Goal: Information Seeking & Learning: Check status

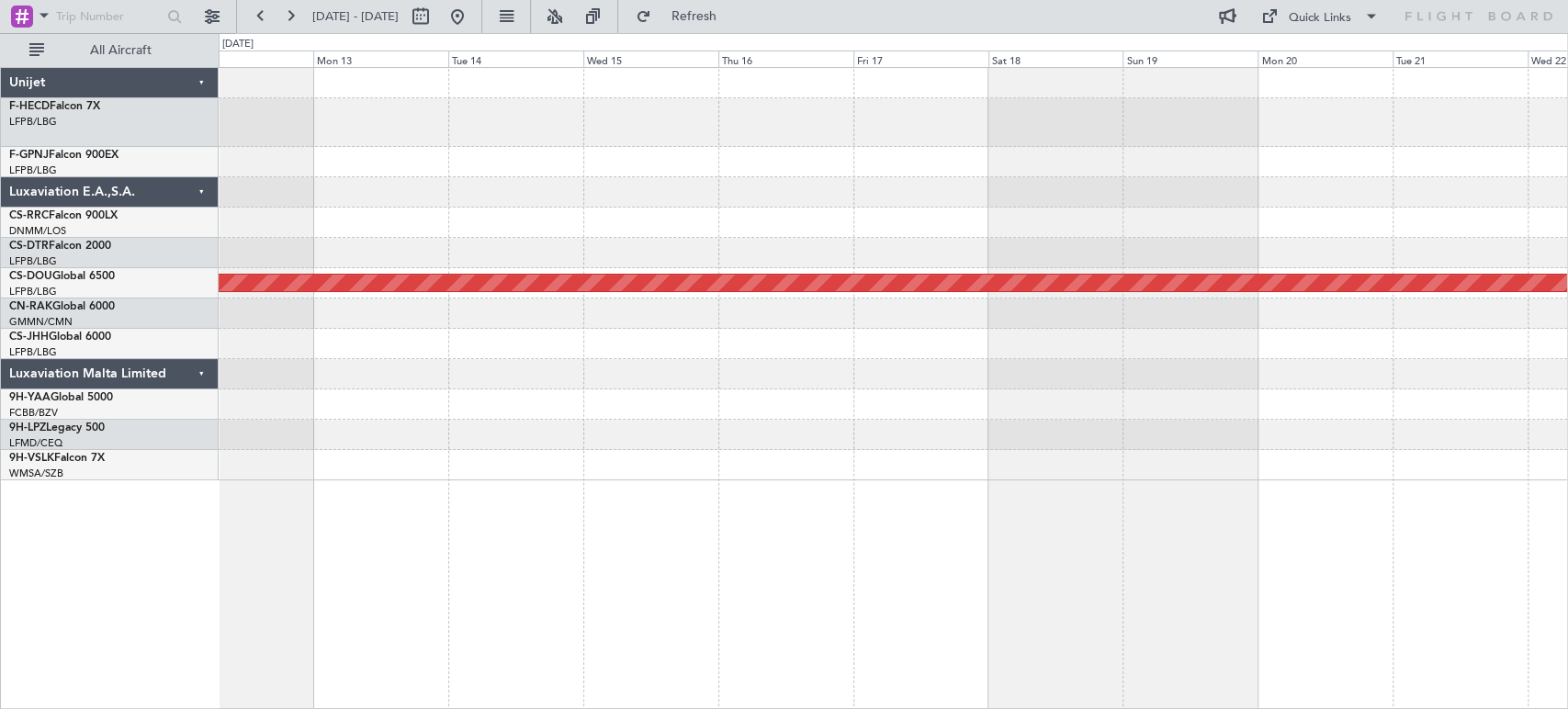
click at [892, 180] on div "Planned Maint London ([GEOGRAPHIC_DATA])" at bounding box center [892, 274] width 1348 height 412
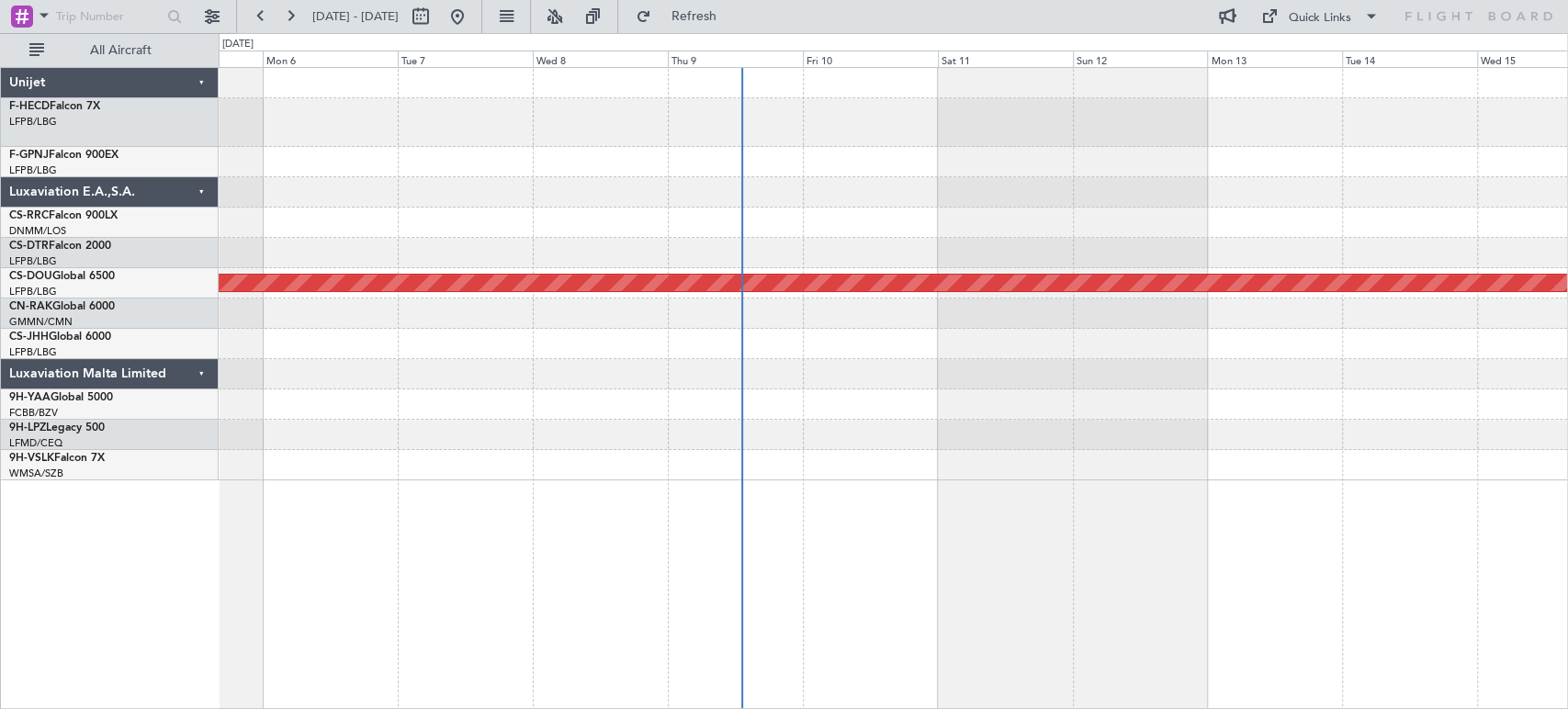
click at [1059, 209] on div at bounding box center [892, 222] width 1348 height 31
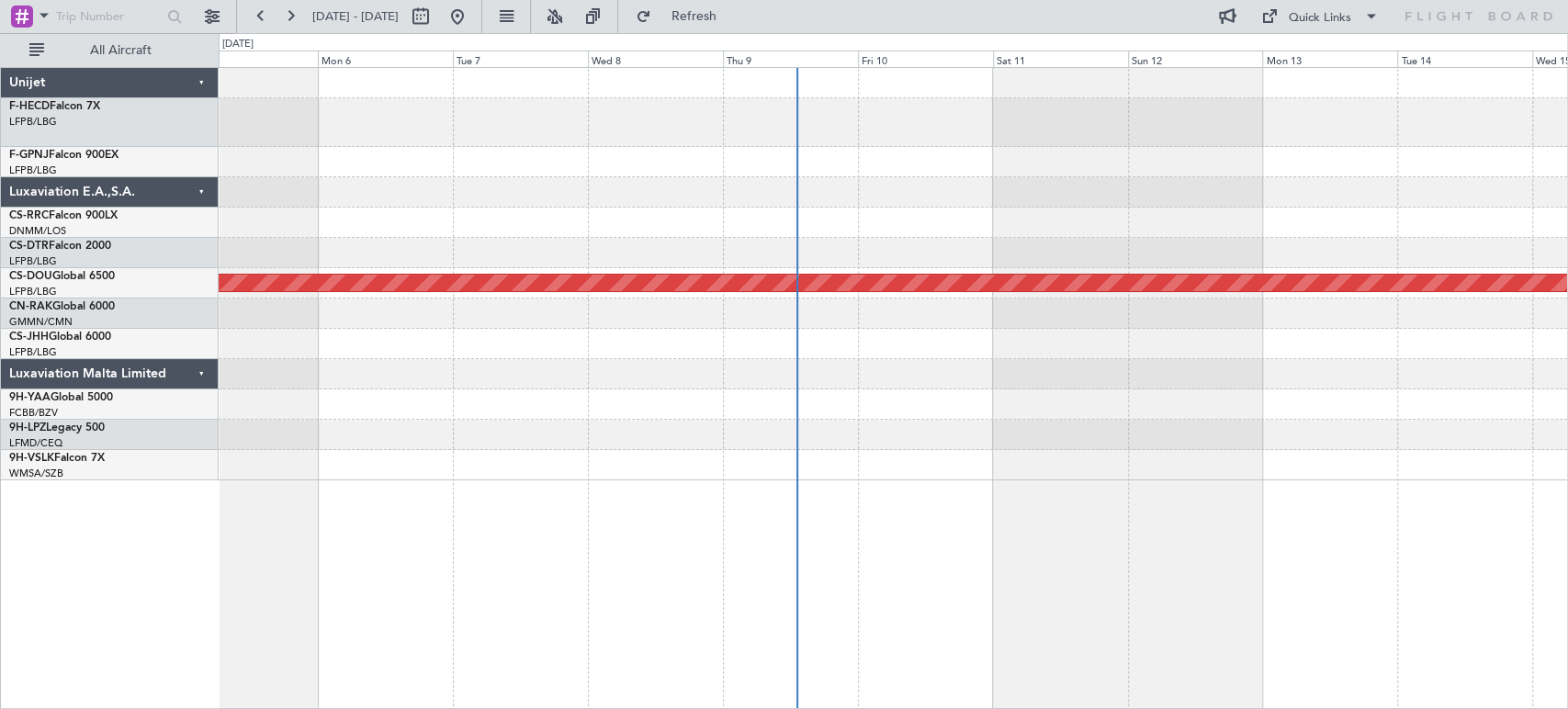
click at [412, 234] on div "Planned Maint [GEOGRAPHIC_DATA] ([GEOGRAPHIC_DATA]) Planned Maint [GEOGRAPHIC_D…" at bounding box center [892, 274] width 1348 height 412
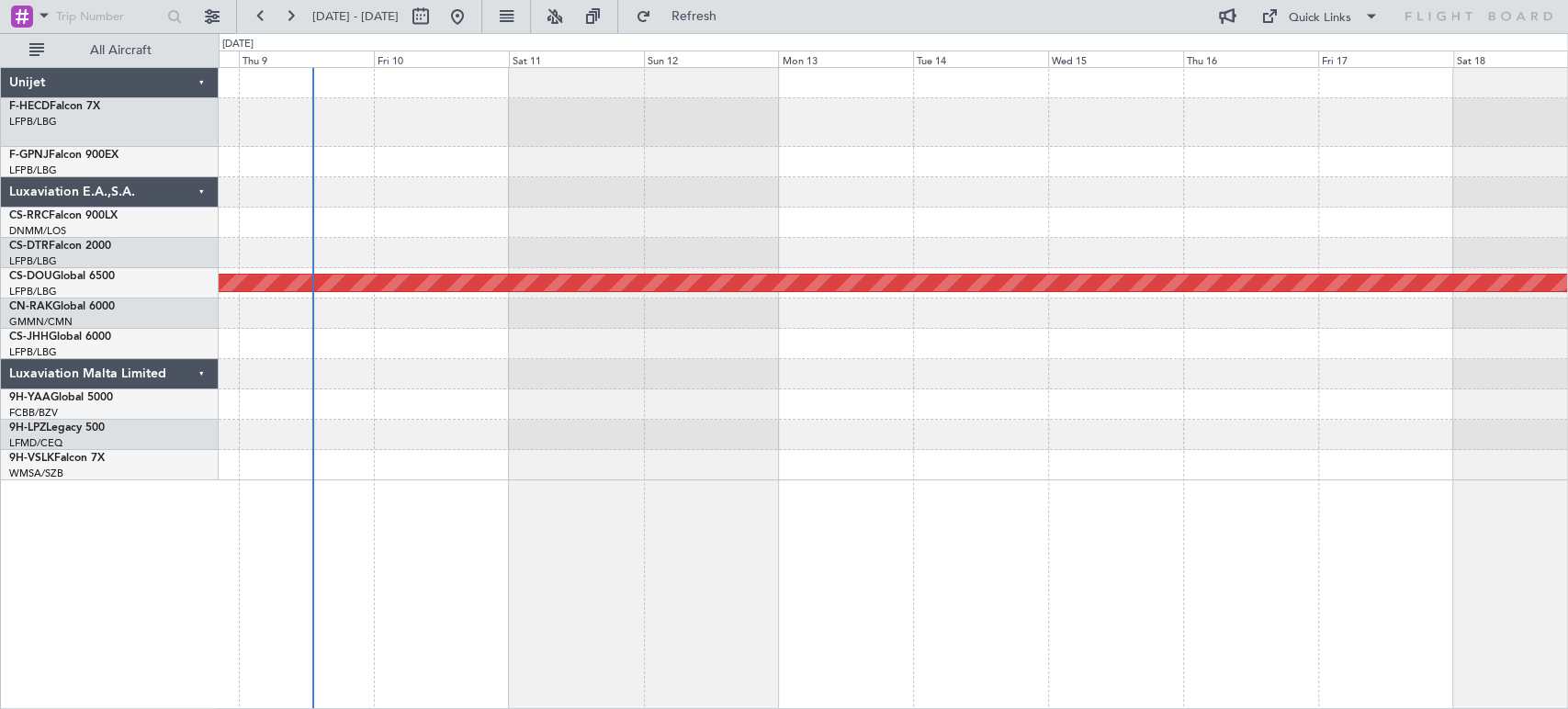
click at [356, 206] on div at bounding box center [892, 193] width 1348 height 31
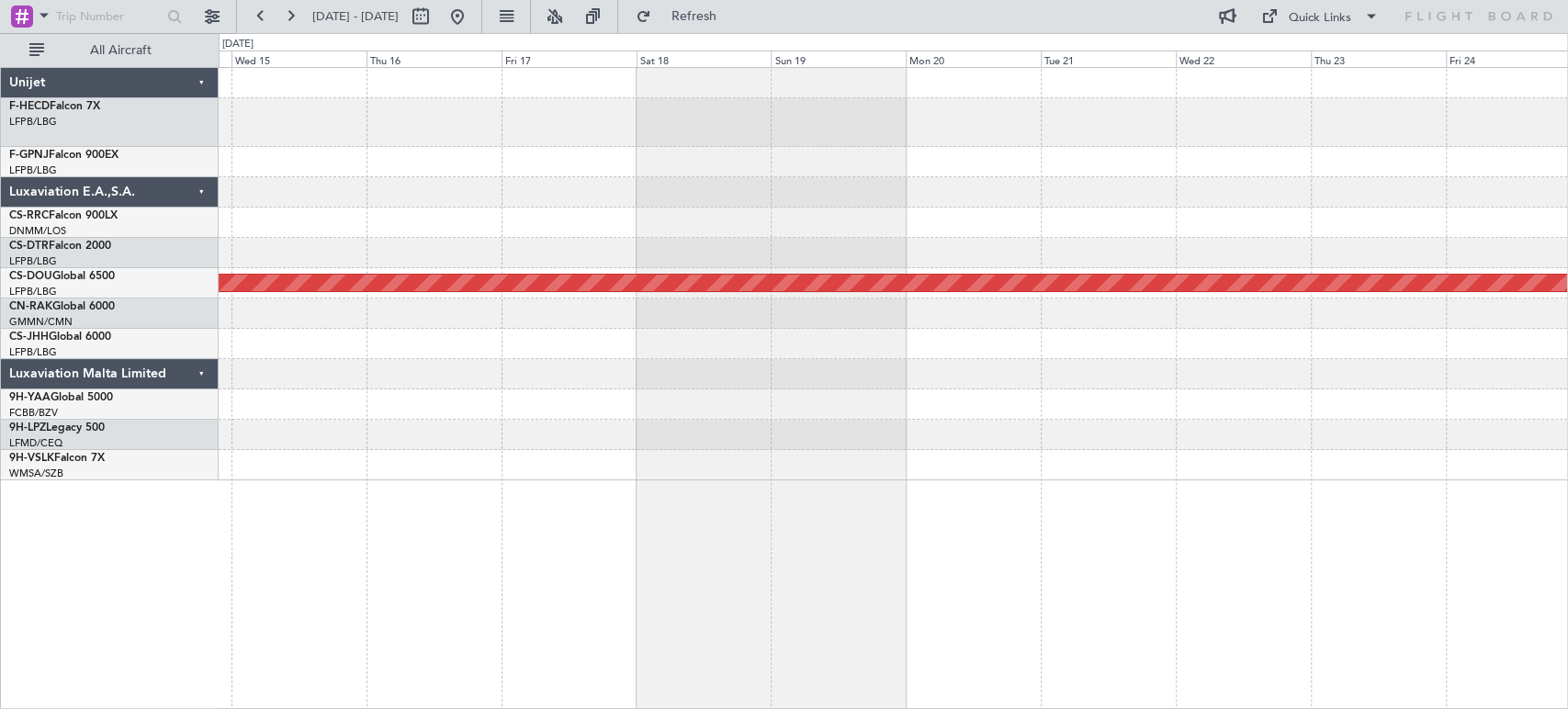
click at [449, 192] on div "Planned Maint London ([GEOGRAPHIC_DATA])" at bounding box center [892, 274] width 1348 height 412
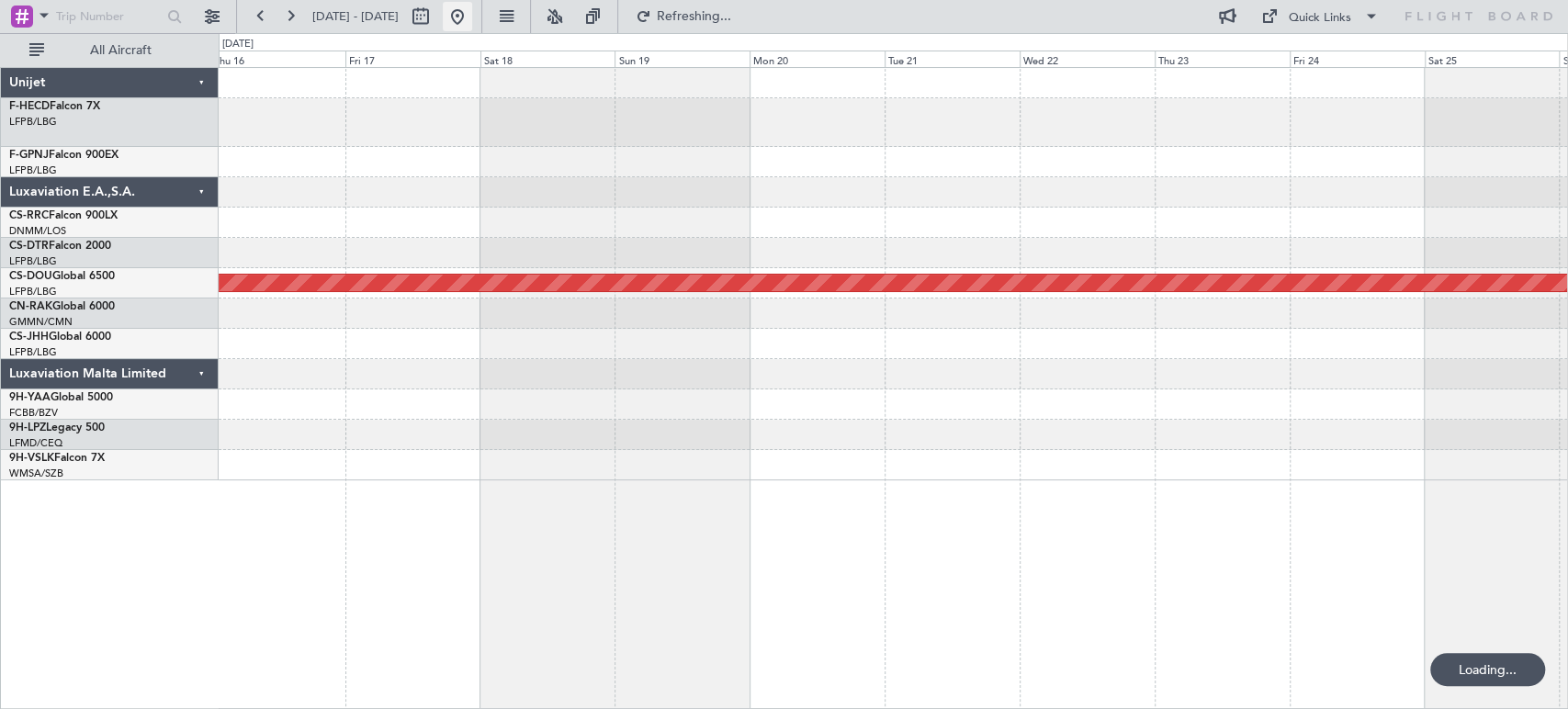
click at [472, 20] on button at bounding box center [457, 16] width 30 height 30
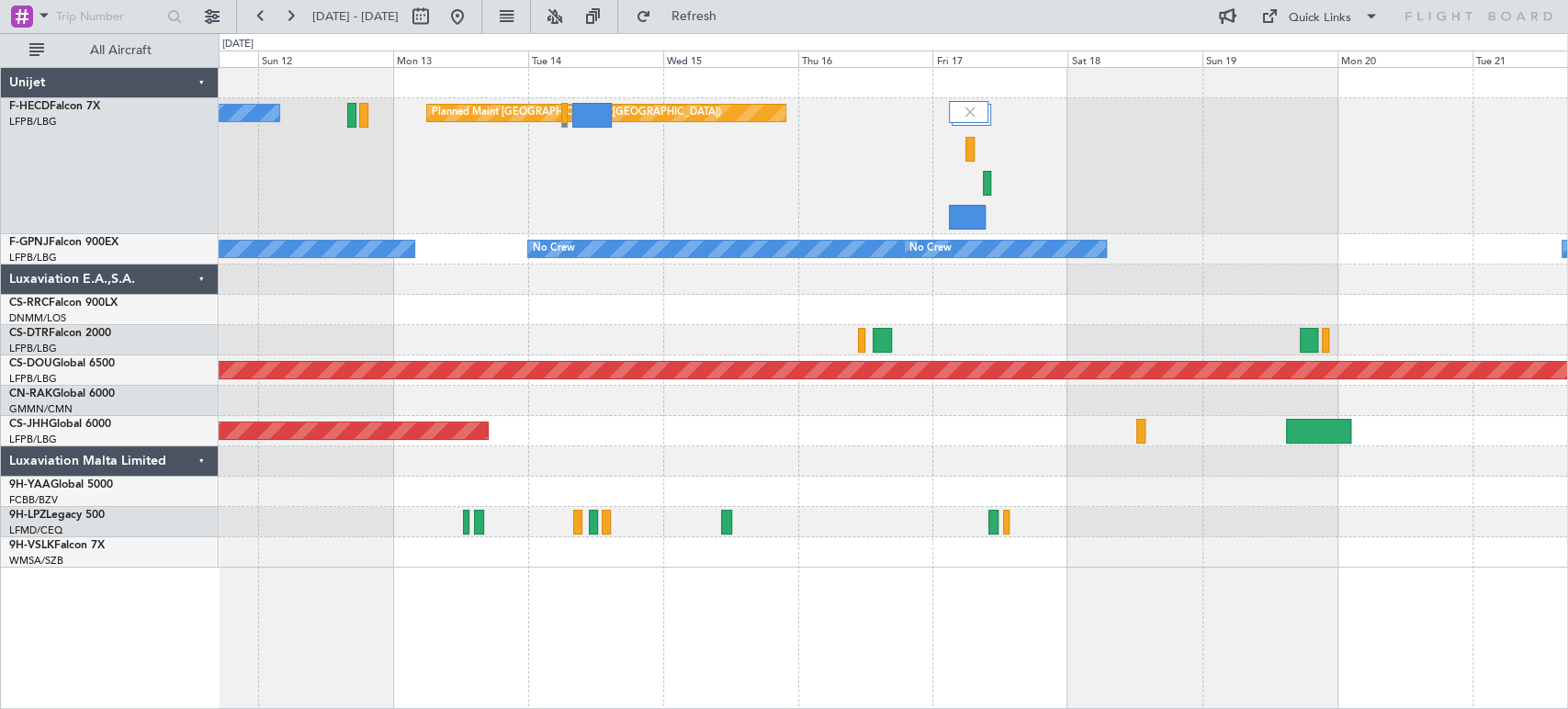
click at [896, 241] on div "Planned Maint [GEOGRAPHIC_DATA] ([GEOGRAPHIC_DATA]) No Crew No Crew No Crew No …" at bounding box center [892, 318] width 1348 height 500
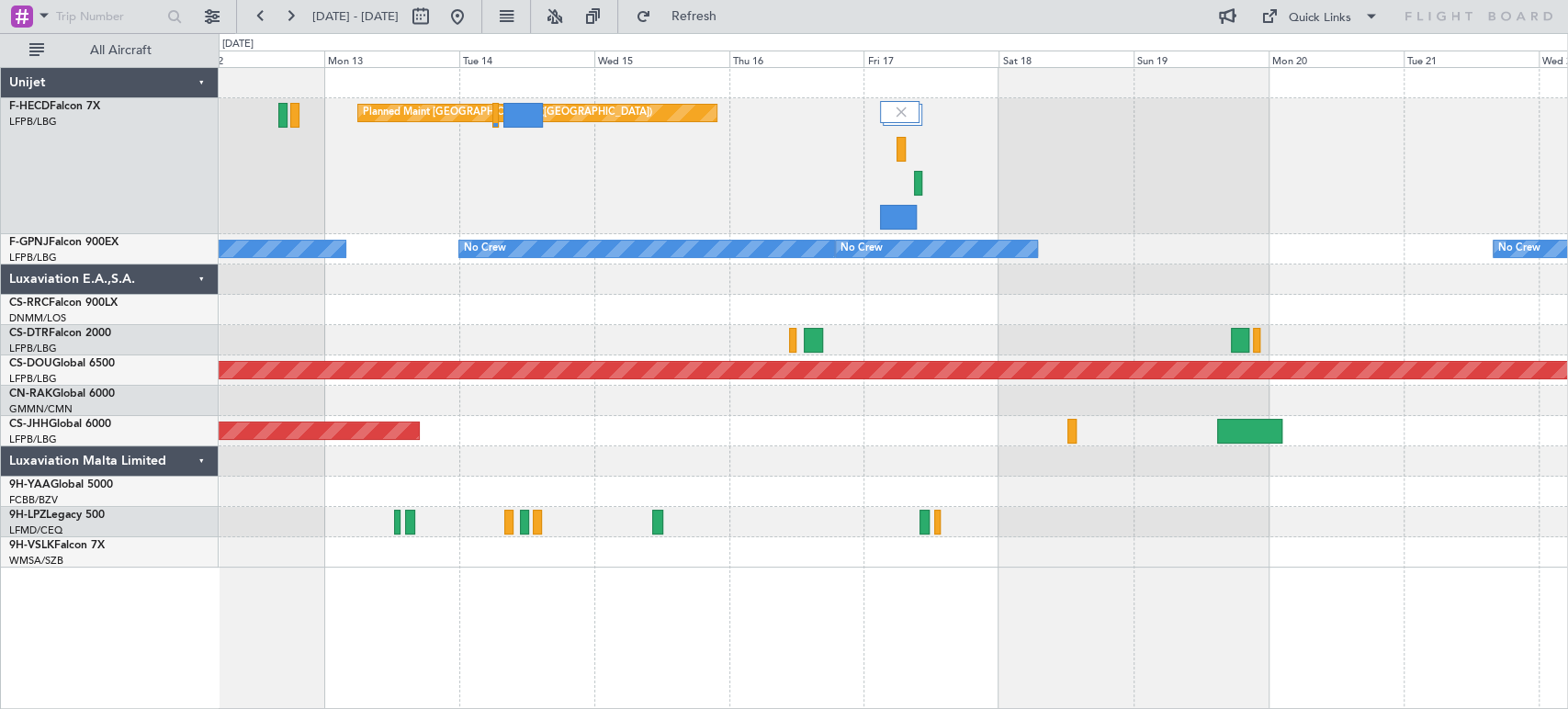
click at [929, 216] on div "Planned Maint [GEOGRAPHIC_DATA] ([GEOGRAPHIC_DATA]) No Crew" at bounding box center [892, 166] width 1348 height 136
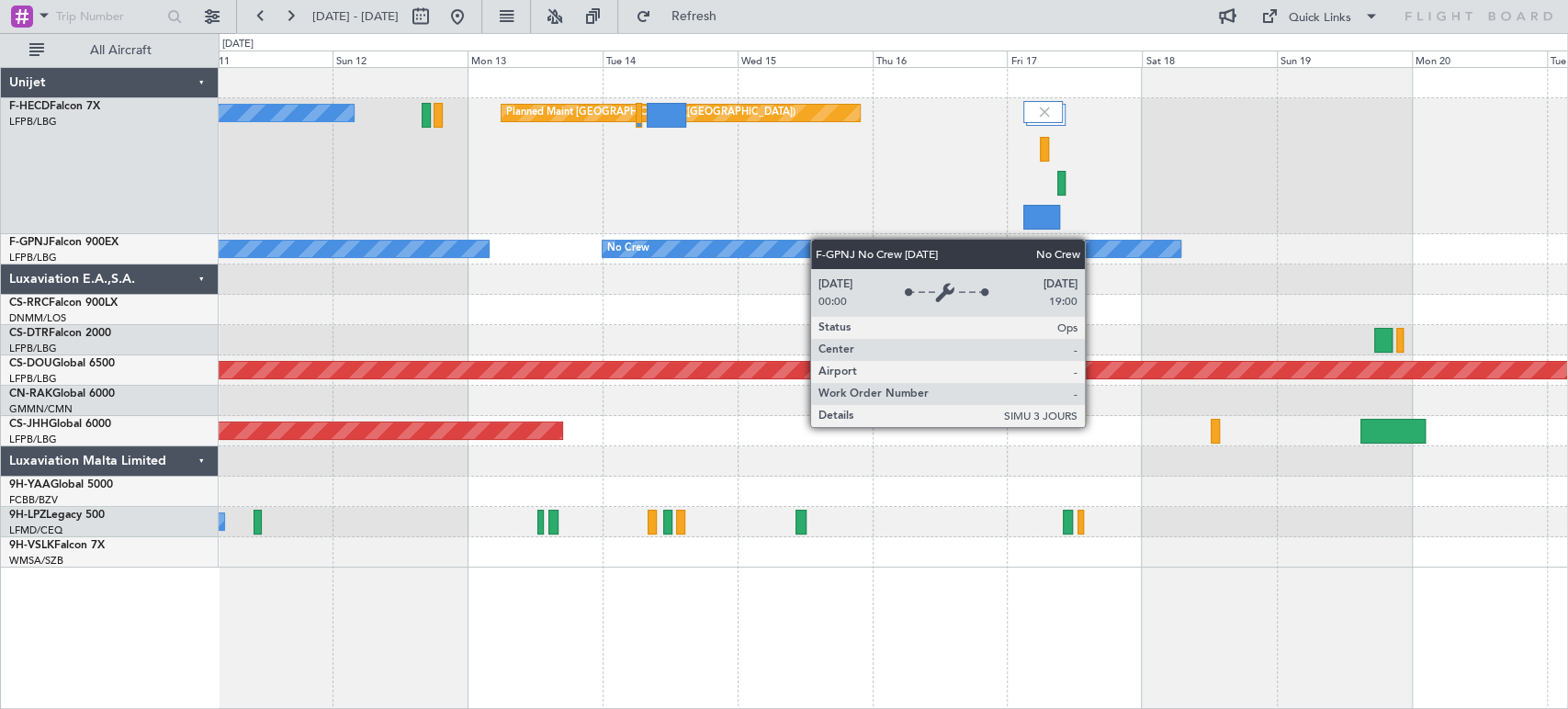
click at [703, 252] on div "Planned Maint [GEOGRAPHIC_DATA] ([GEOGRAPHIC_DATA]) No Crew No Crew No Crew No …" at bounding box center [892, 318] width 1348 height 500
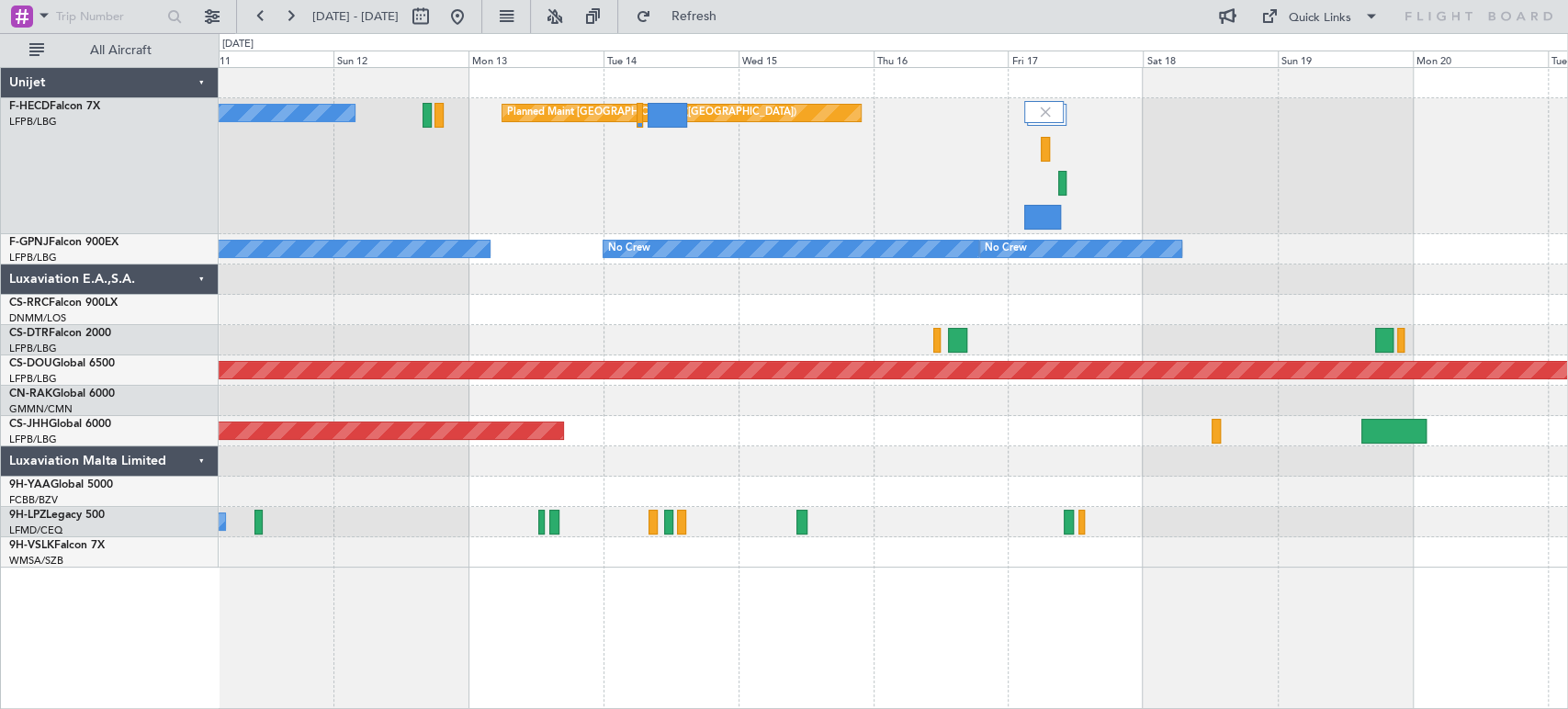
click at [888, 240] on div "No Crew" at bounding box center [790, 248] width 375 height 16
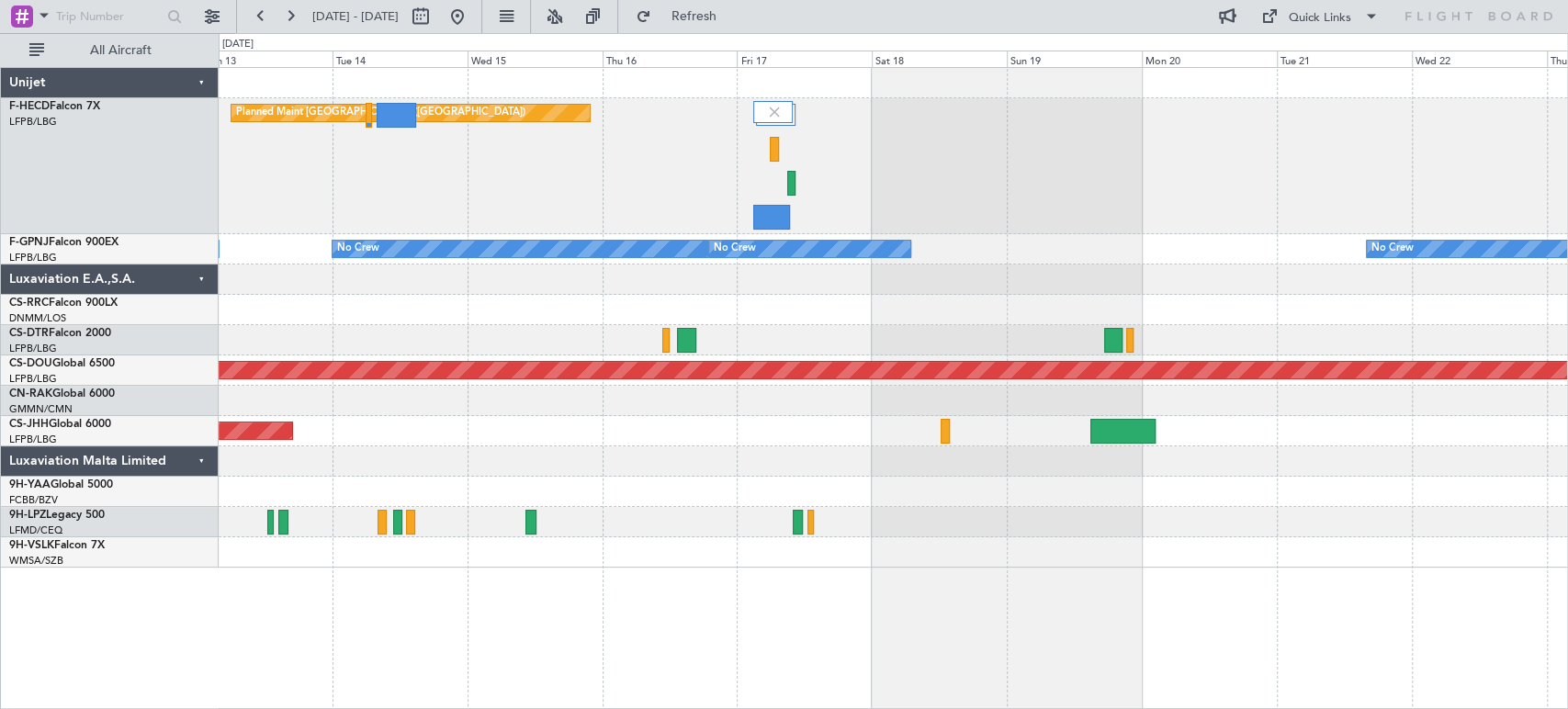
click at [718, 352] on div at bounding box center [892, 341] width 1348 height 31
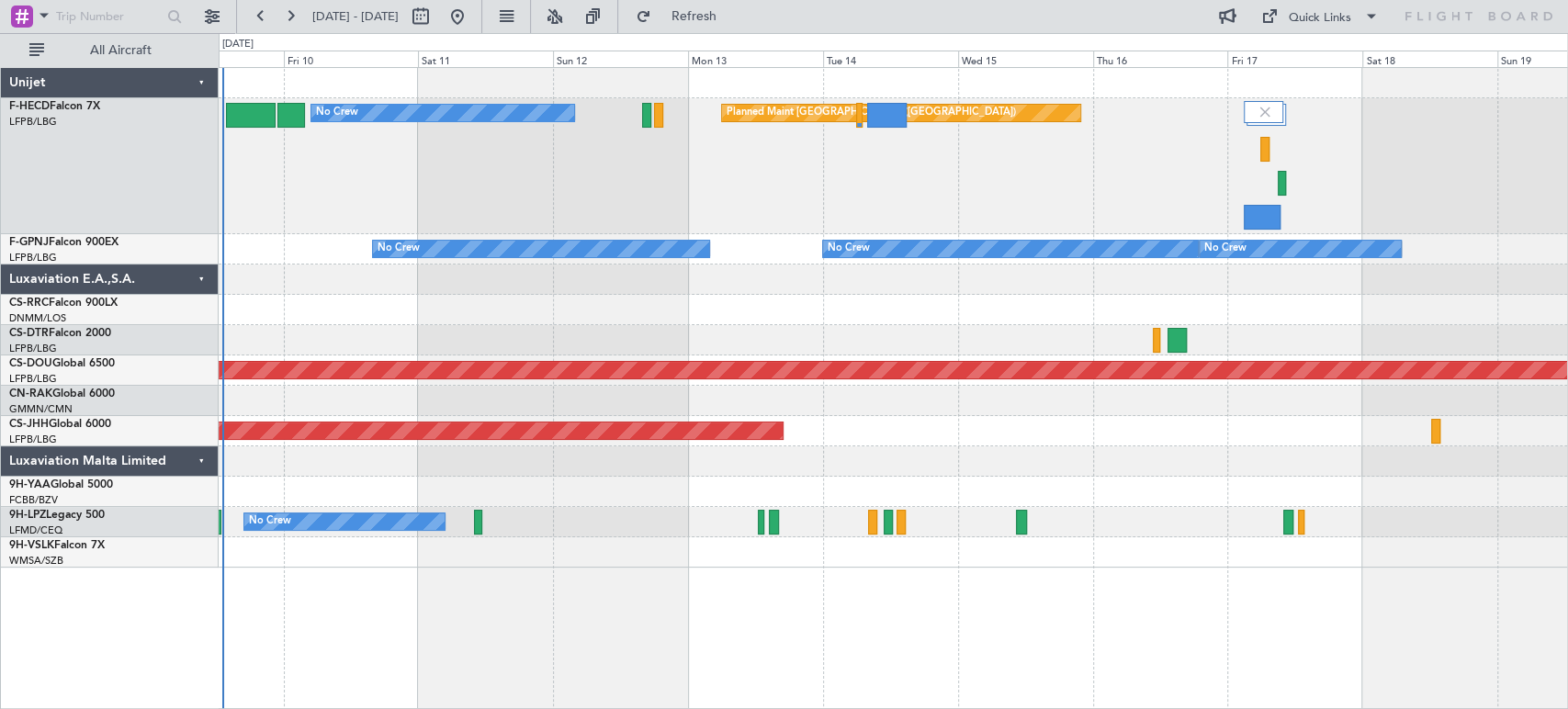
click at [933, 336] on div "Planned Maint [GEOGRAPHIC_DATA] ([GEOGRAPHIC_DATA]) No Crew No Crew No Crew No …" at bounding box center [892, 318] width 1348 height 500
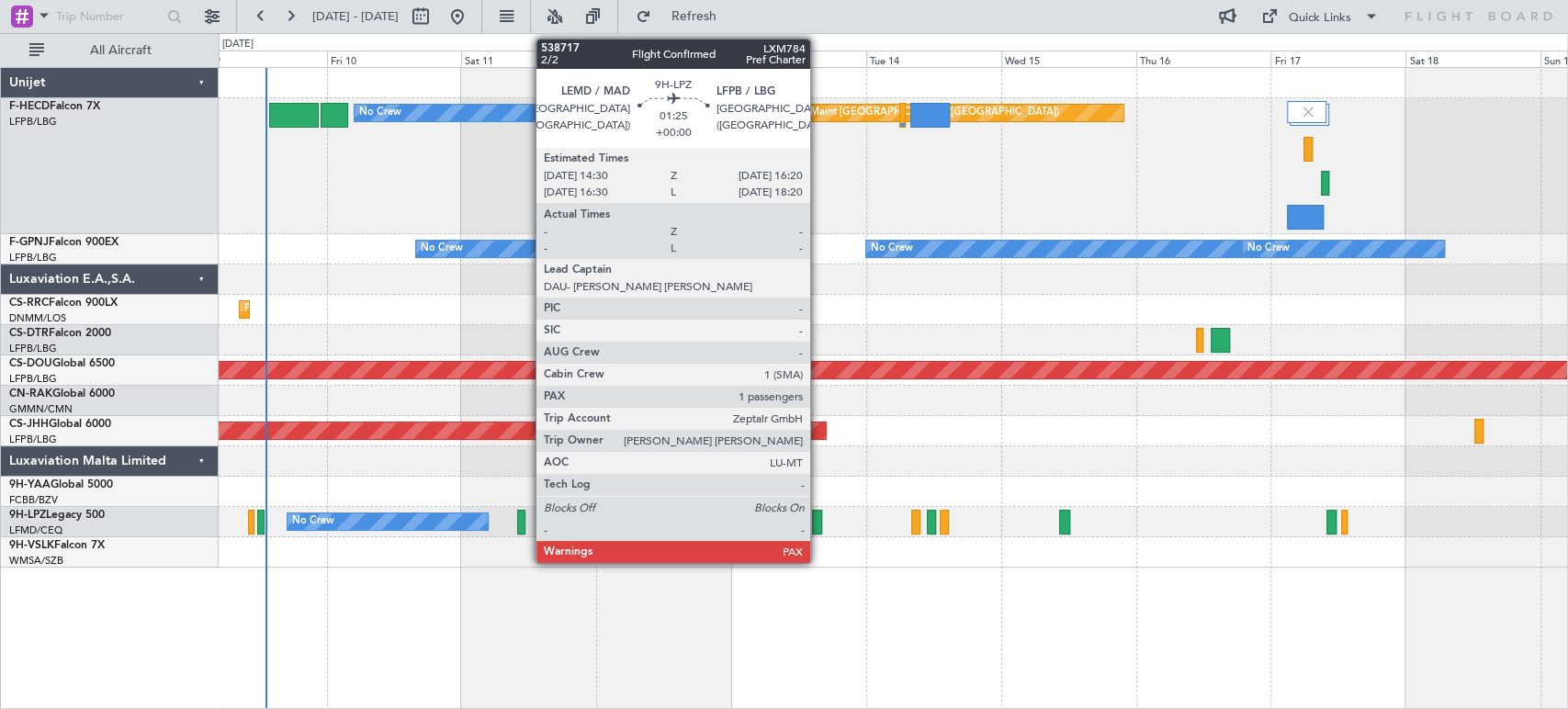
click at [818, 526] on div at bounding box center [818, 522] width 11 height 25
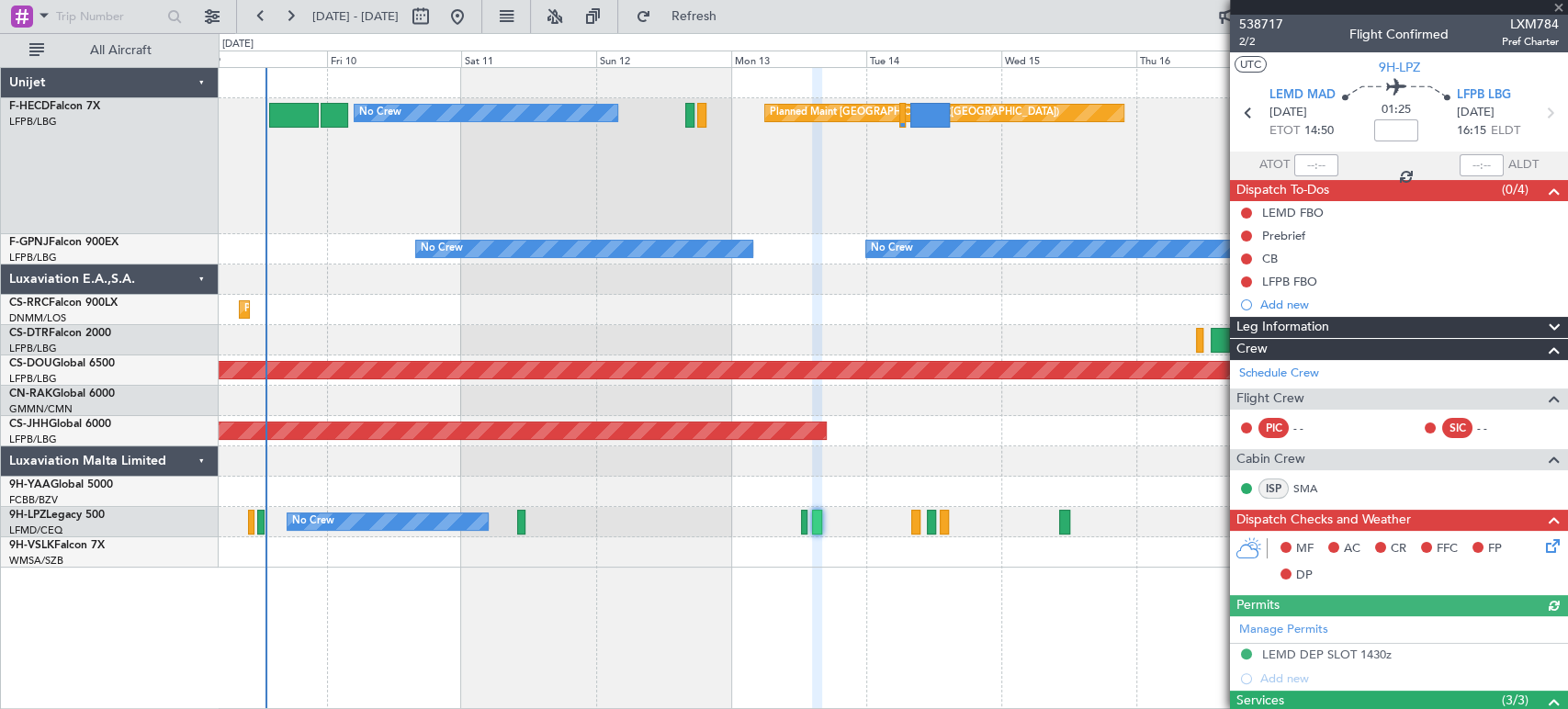
scroll to position [330, 0]
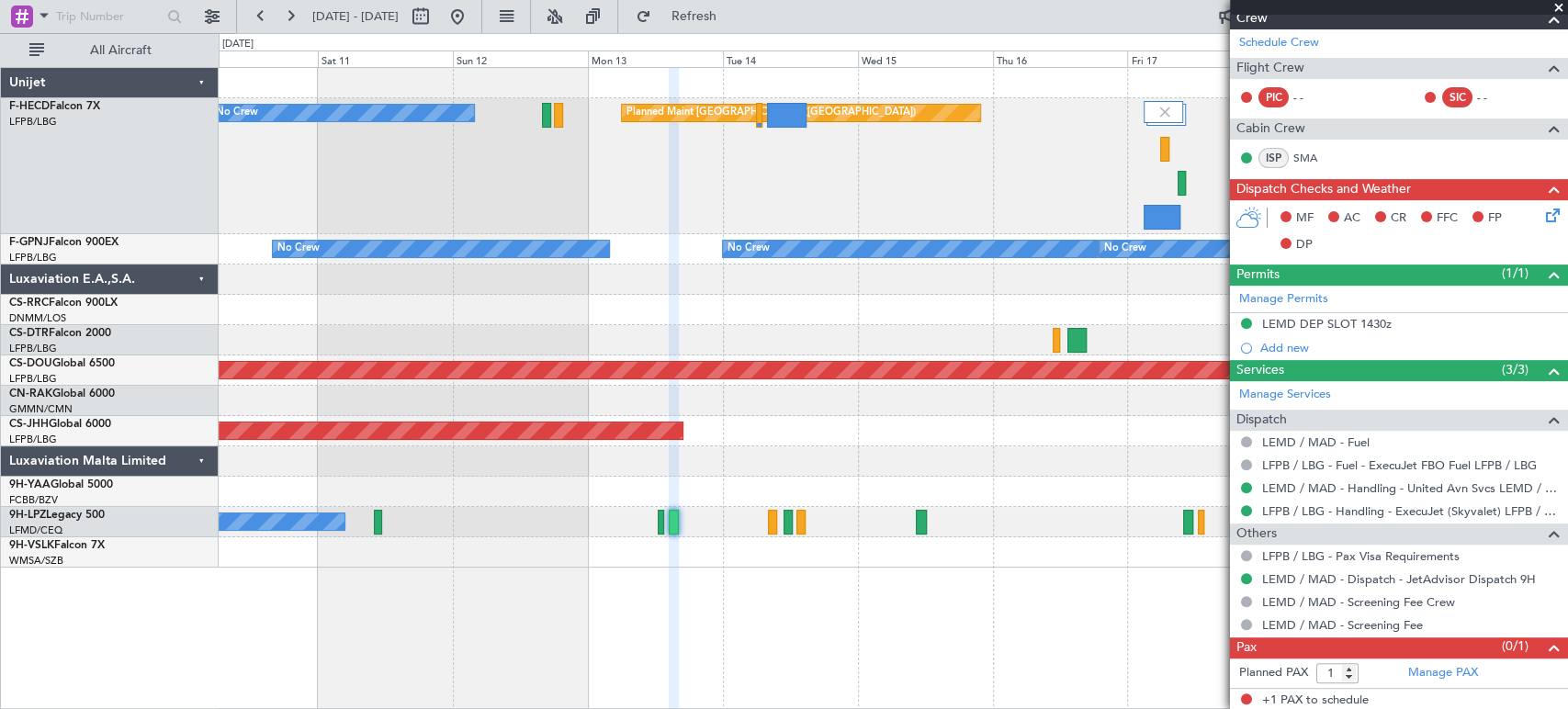
click at [617, 476] on div "Planned Maint [GEOGRAPHIC_DATA] ([GEOGRAPHIC_DATA]) No Crew No Crew No Crew No …" at bounding box center [892, 318] width 1348 height 500
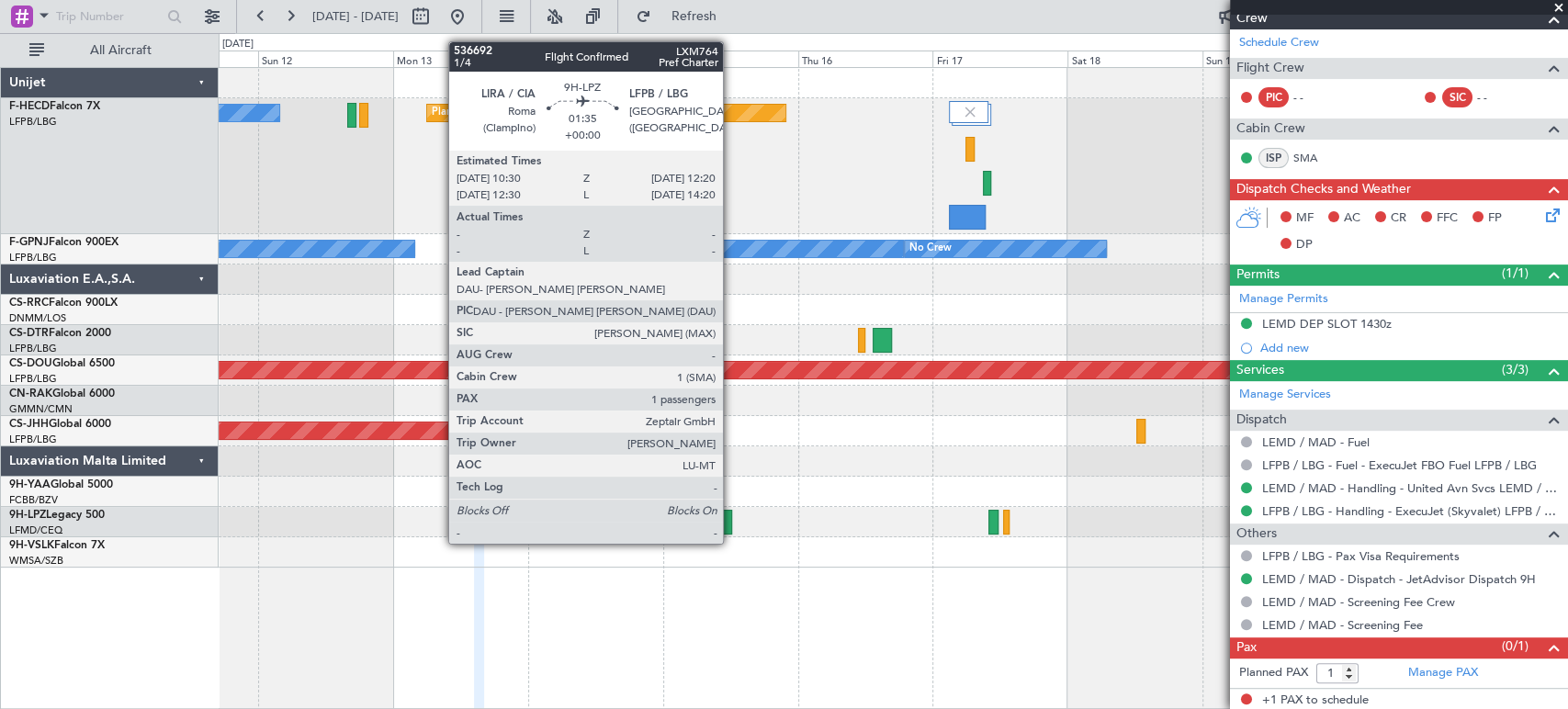
click at [730, 526] on div at bounding box center [726, 522] width 11 height 25
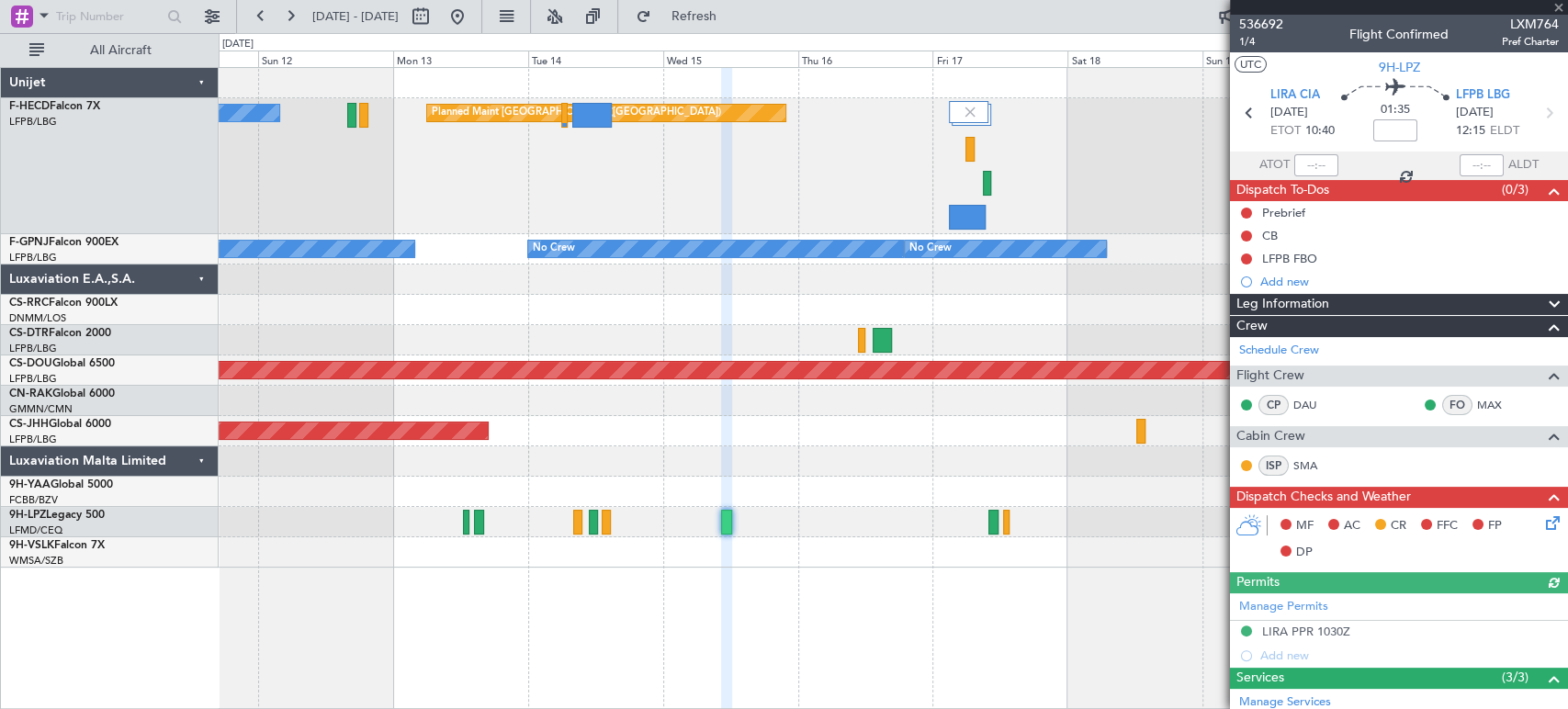
scroll to position [280, 0]
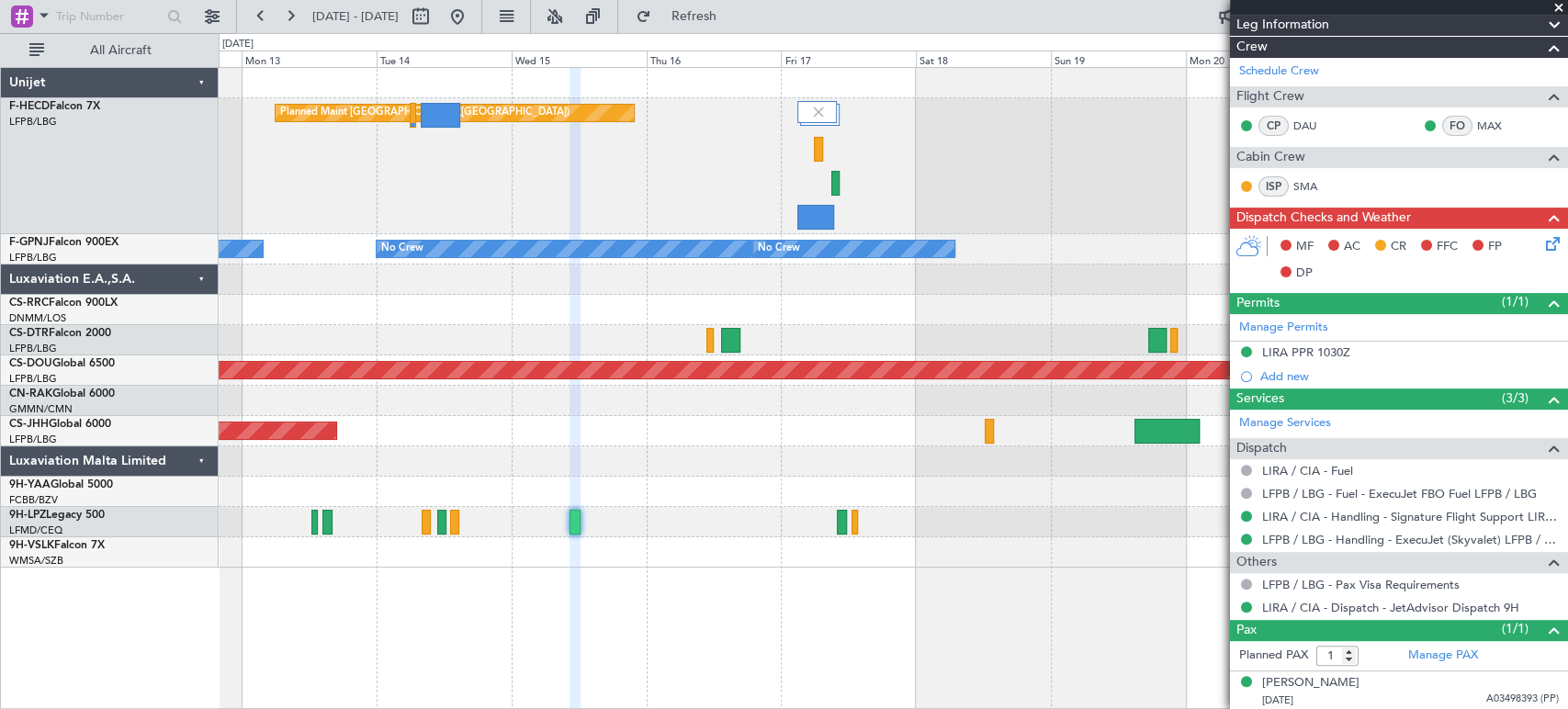
click at [645, 565] on div at bounding box center [892, 553] width 1348 height 31
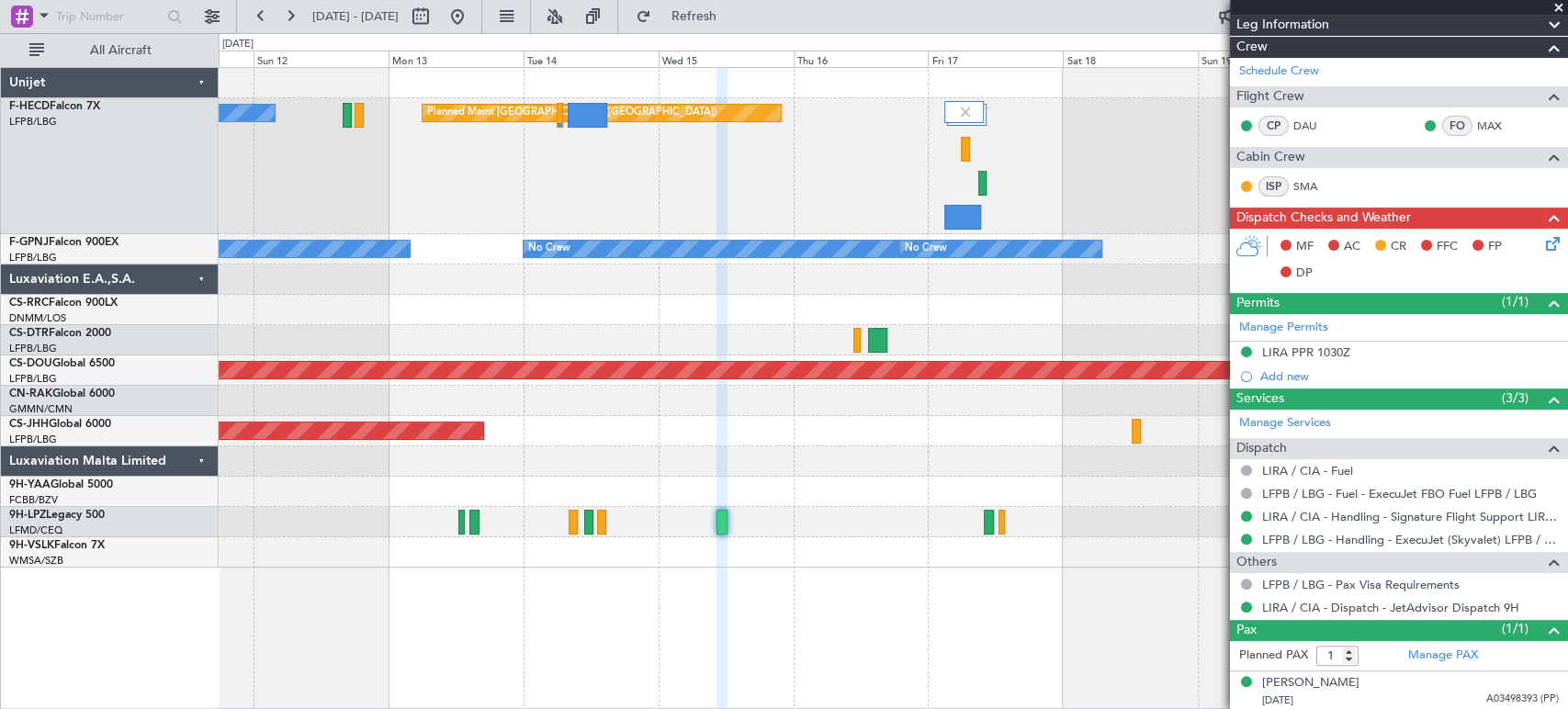
click at [826, 447] on div at bounding box center [892, 462] width 1348 height 31
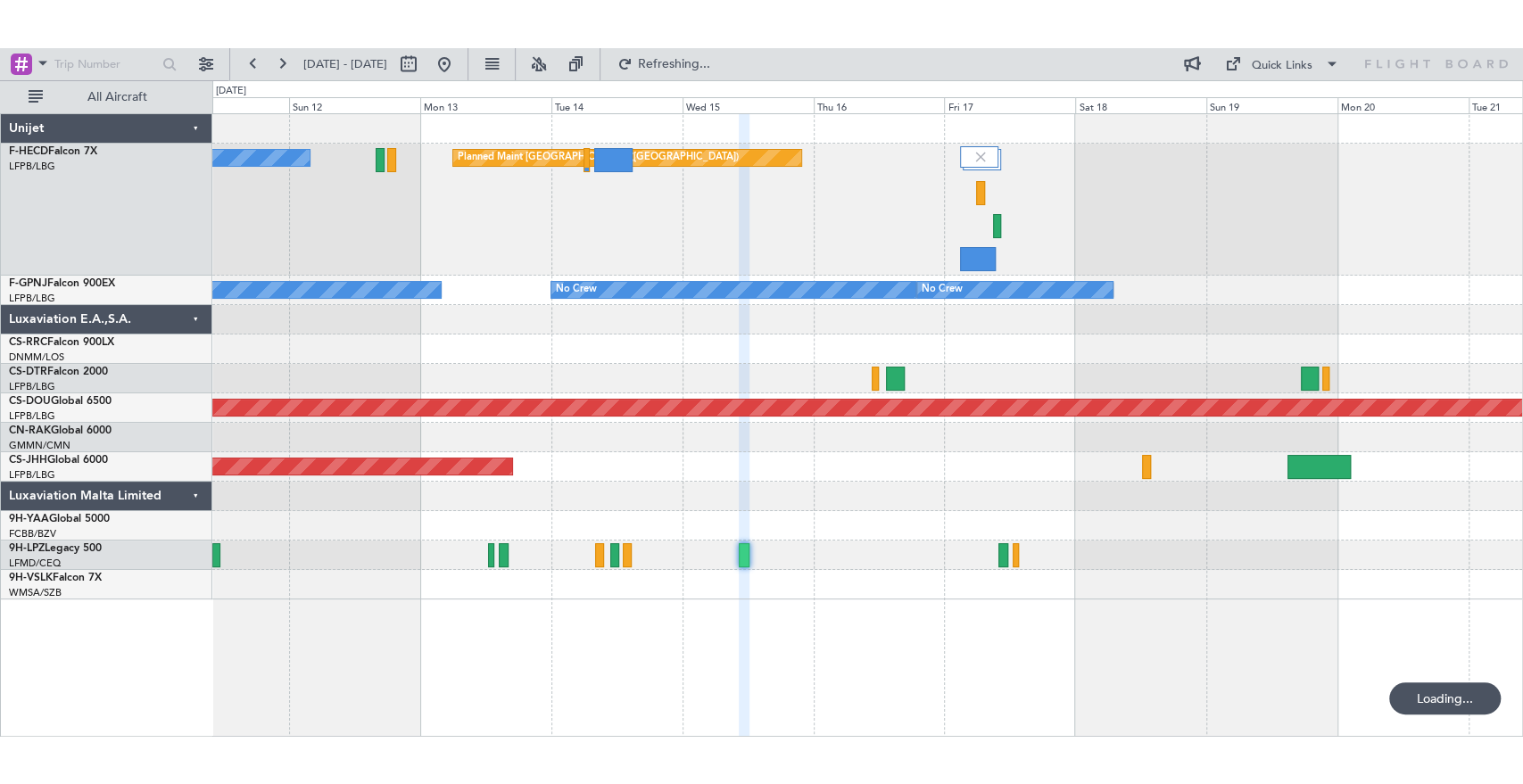
scroll to position [0, 0]
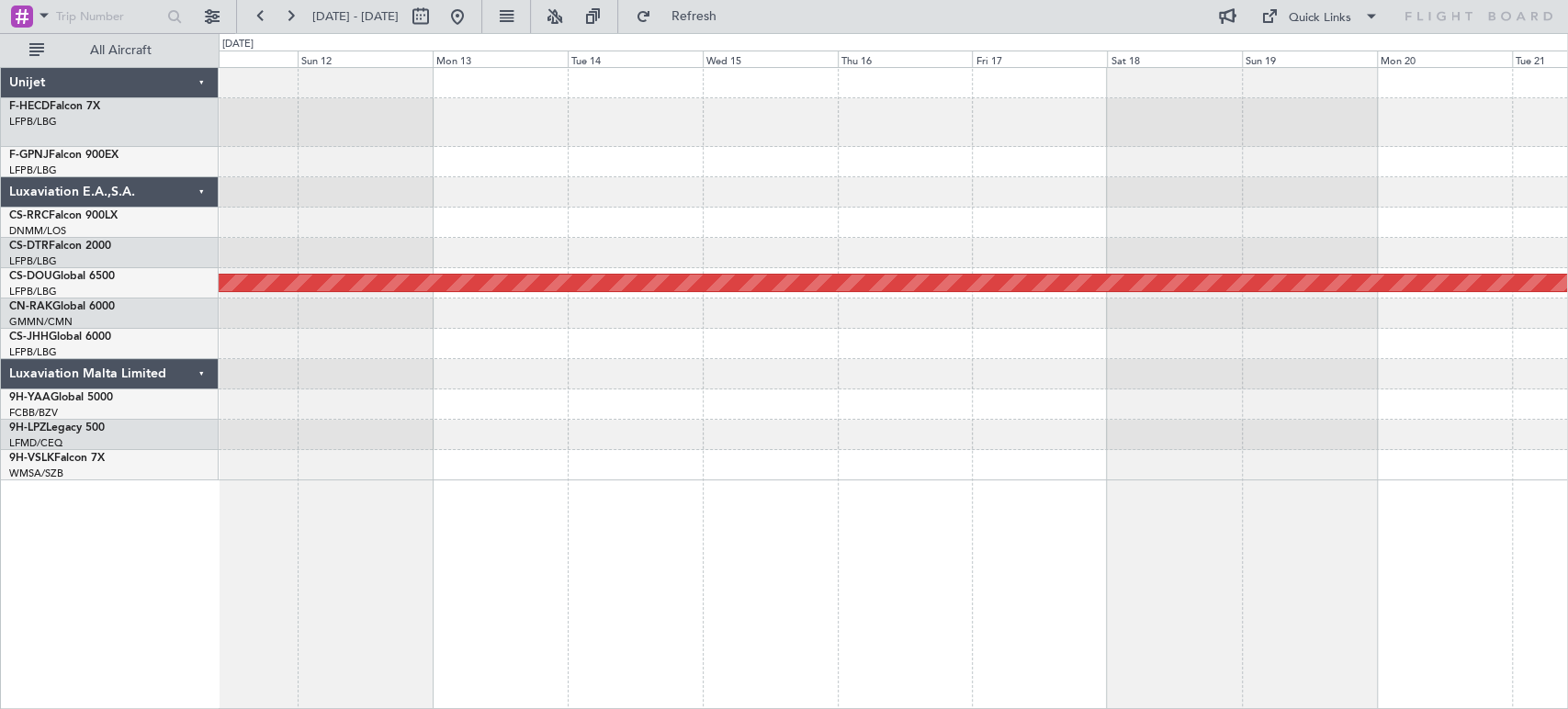
click at [1183, 187] on div "Planned Maint London ([GEOGRAPHIC_DATA])" at bounding box center [892, 274] width 1348 height 412
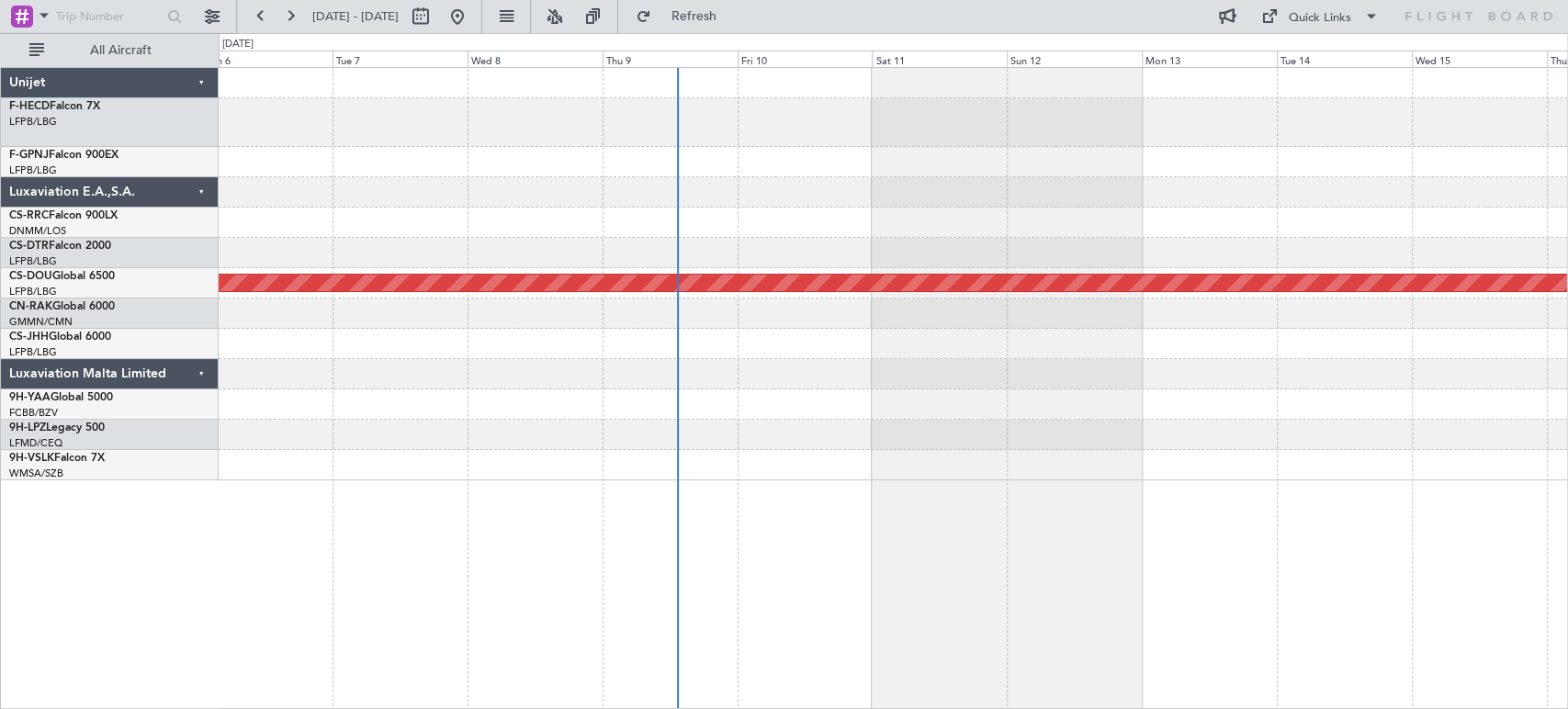
click at [970, 185] on div at bounding box center [892, 193] width 1348 height 31
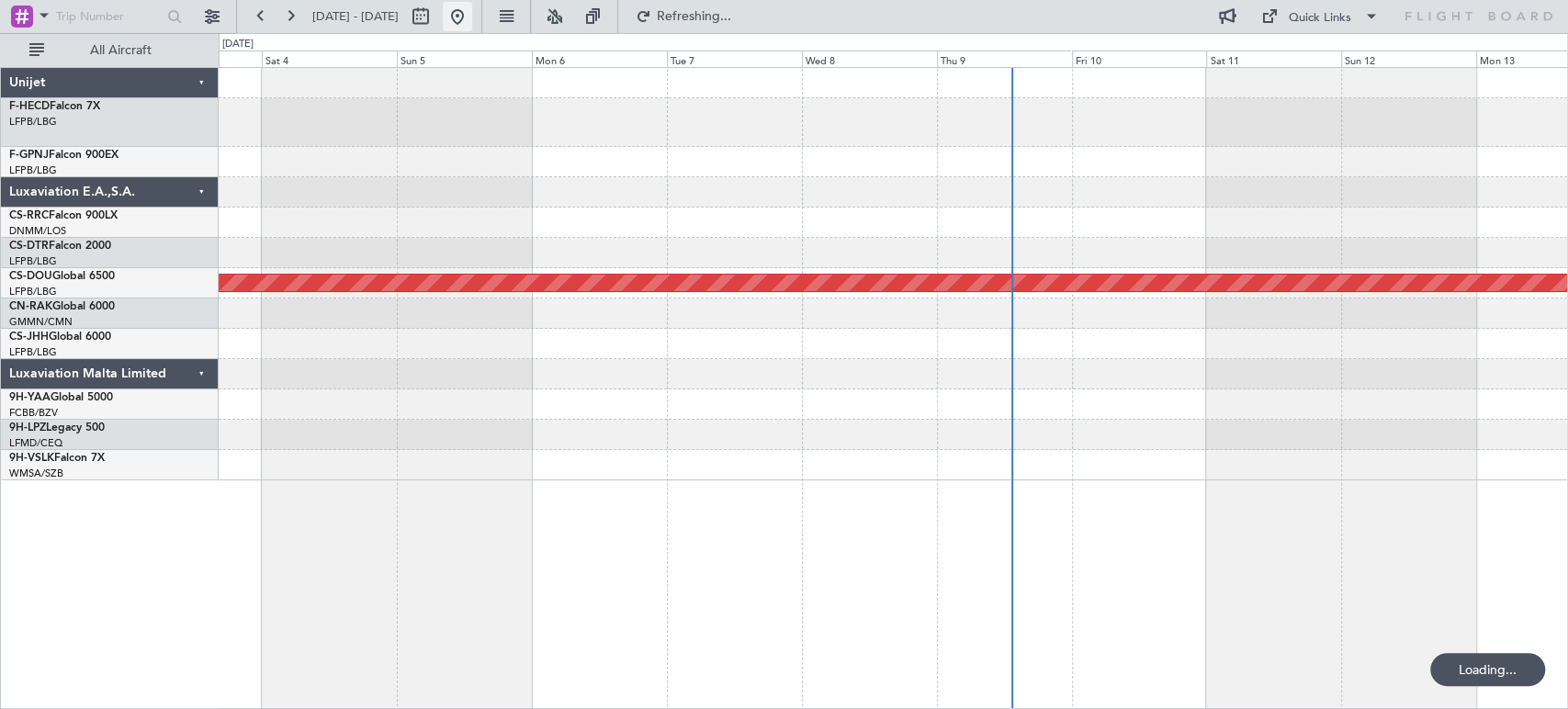
click at [472, 21] on button at bounding box center [457, 16] width 30 height 30
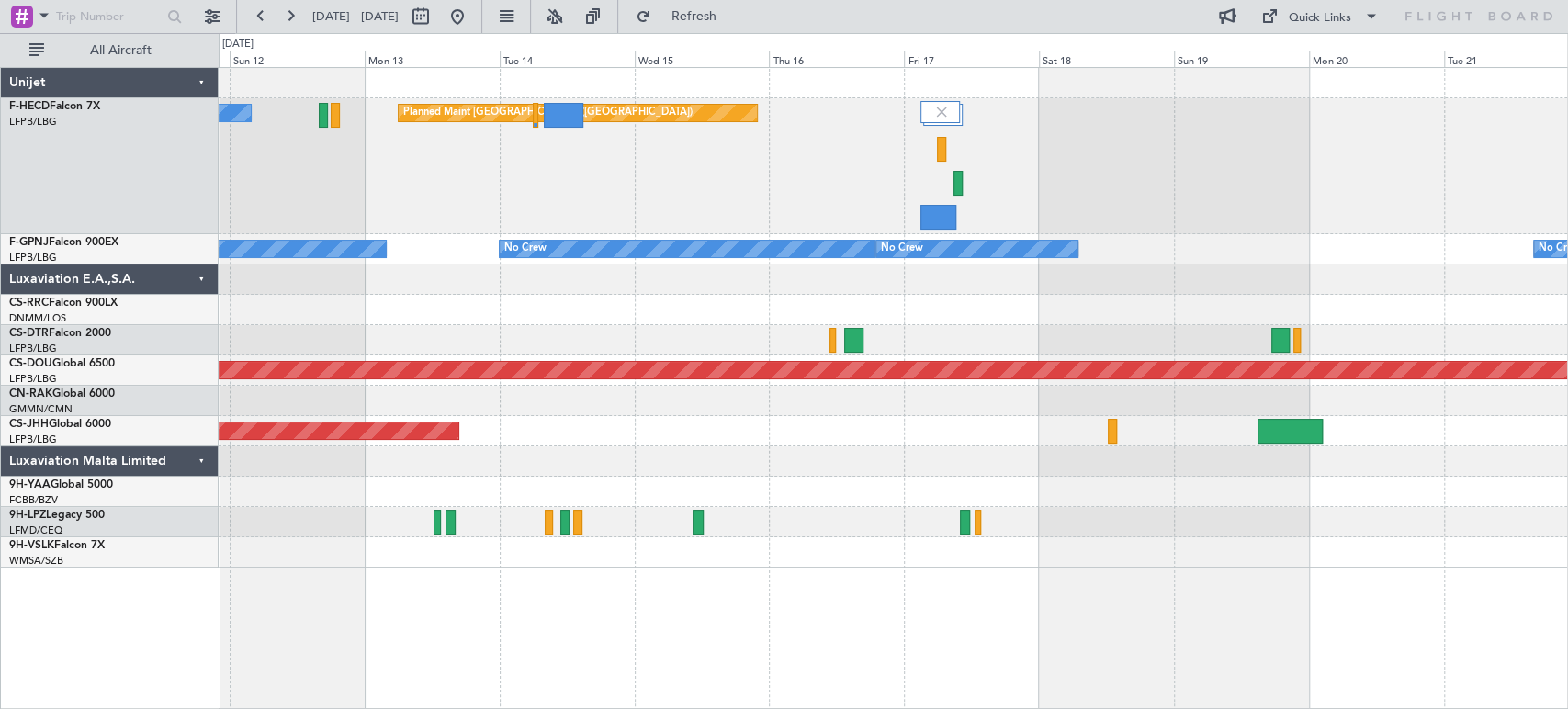
click at [382, 169] on div "No Crew Planned Maint [GEOGRAPHIC_DATA] ([GEOGRAPHIC_DATA])" at bounding box center [892, 166] width 1348 height 136
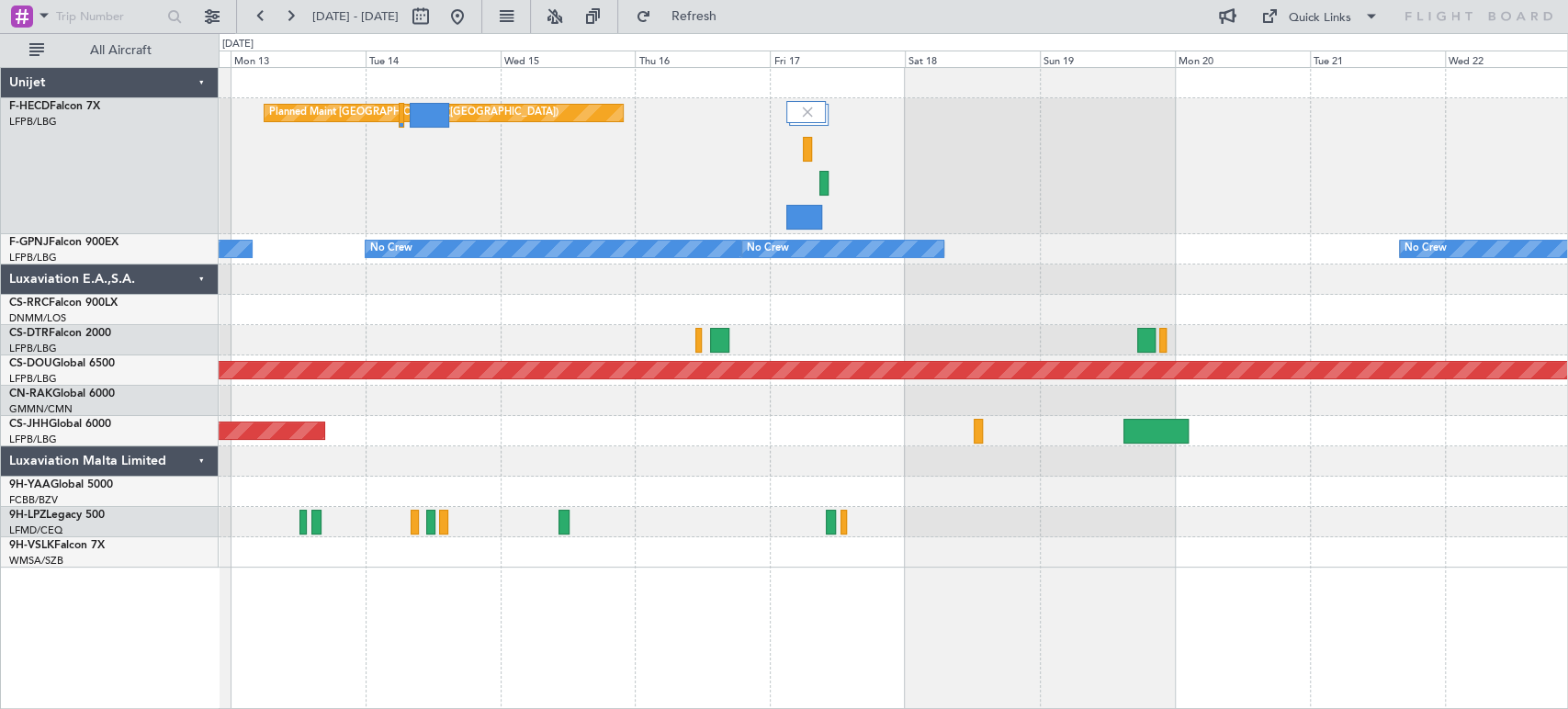
click at [441, 171] on div "Planned Maint [GEOGRAPHIC_DATA] ([GEOGRAPHIC_DATA]) No Crew" at bounding box center [892, 166] width 1348 height 136
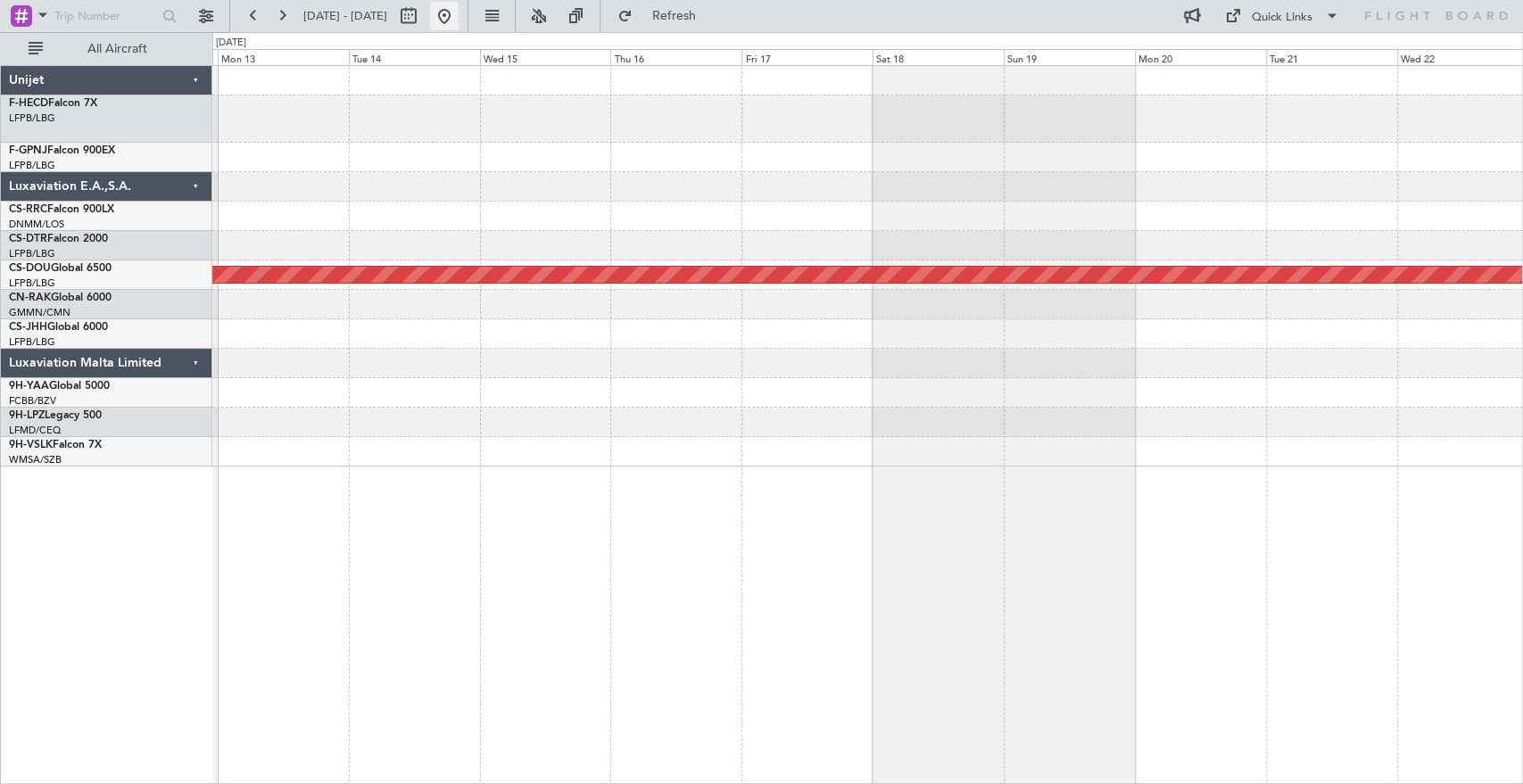
click at [459, 24] on button at bounding box center [444, 16] width 29 height 29
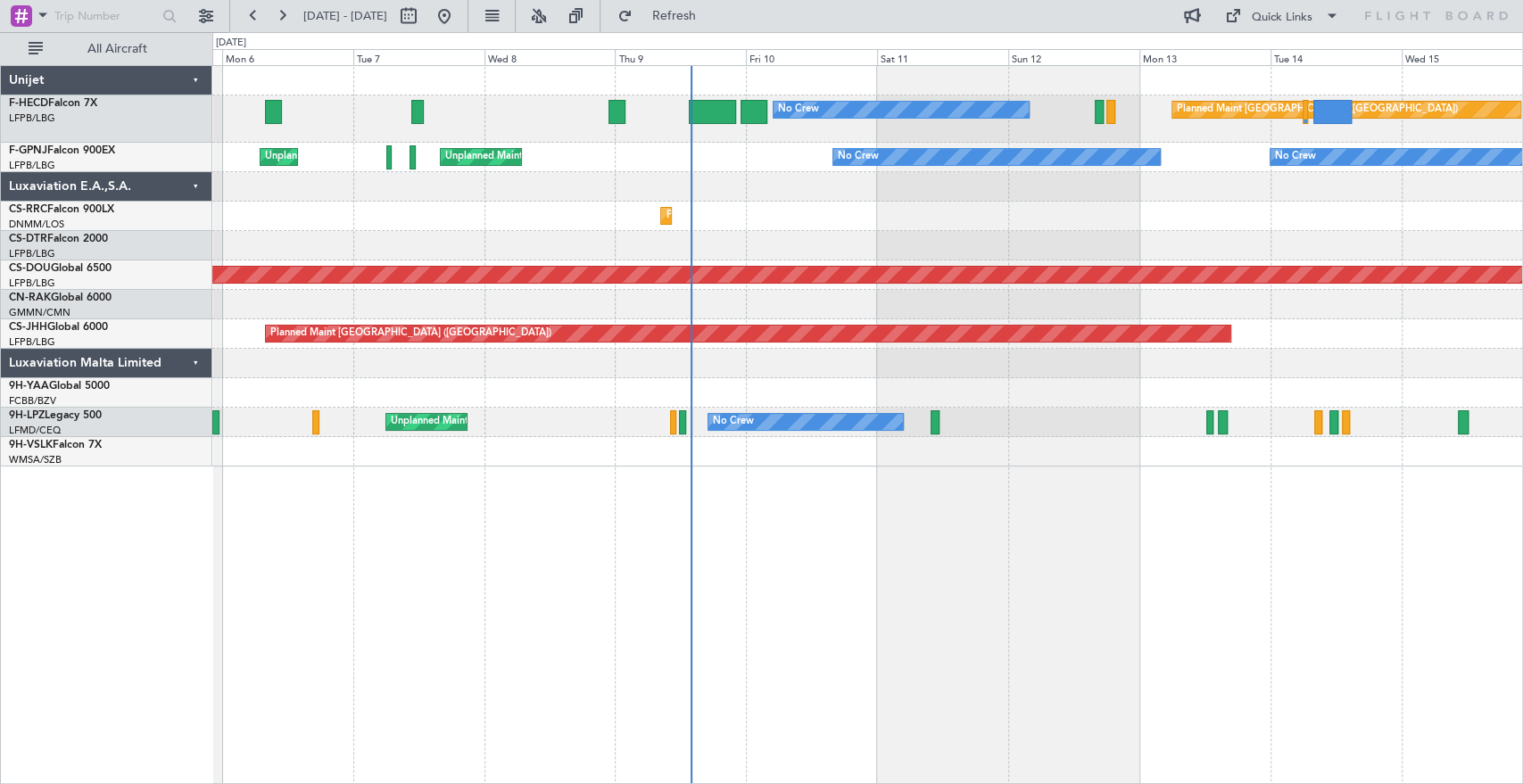
click at [667, 302] on div at bounding box center [867, 305] width 1310 height 30
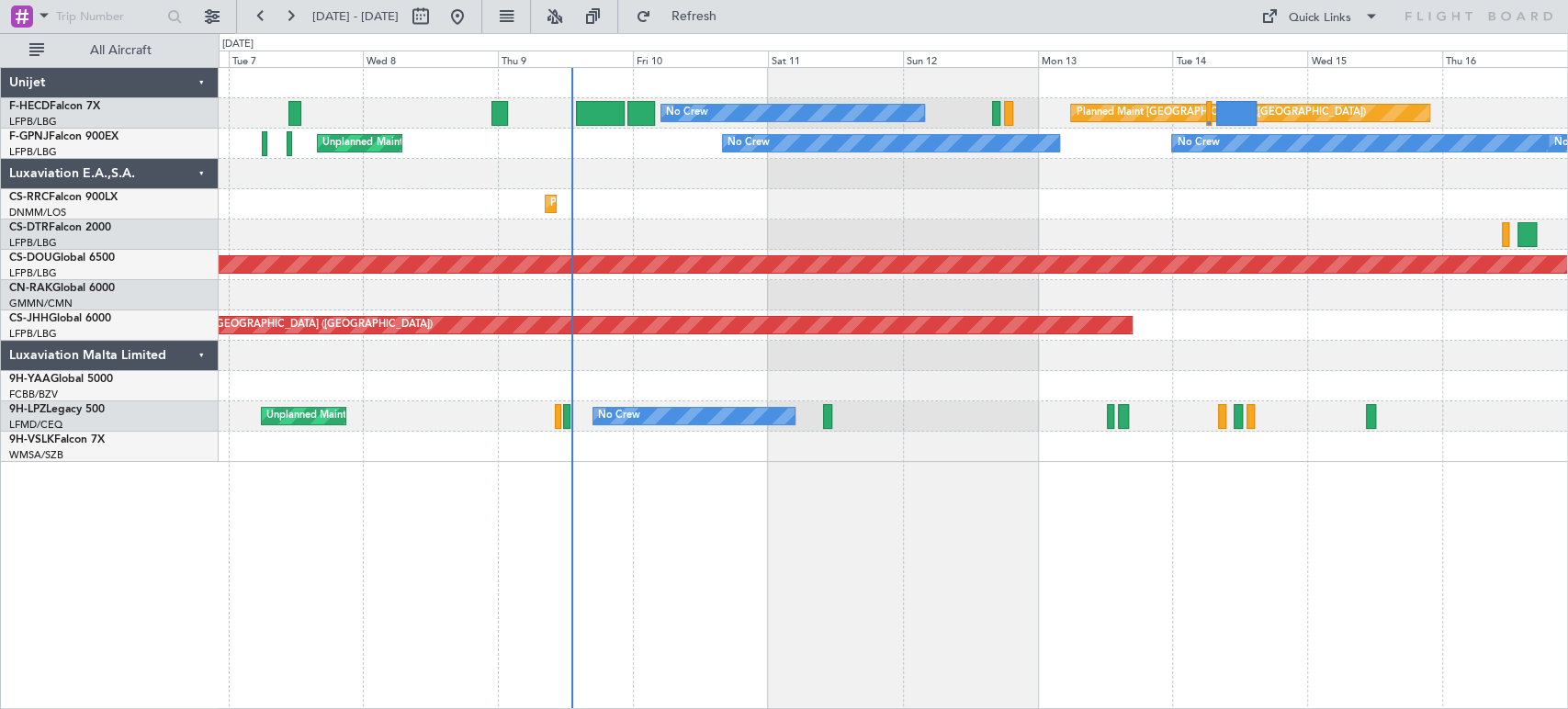
click at [667, 159] on div "Planned Maint Paris (Le Bourget) No Crew No Crew No Crew No Crew Unplanned Main…" at bounding box center [892, 264] width 1348 height 394
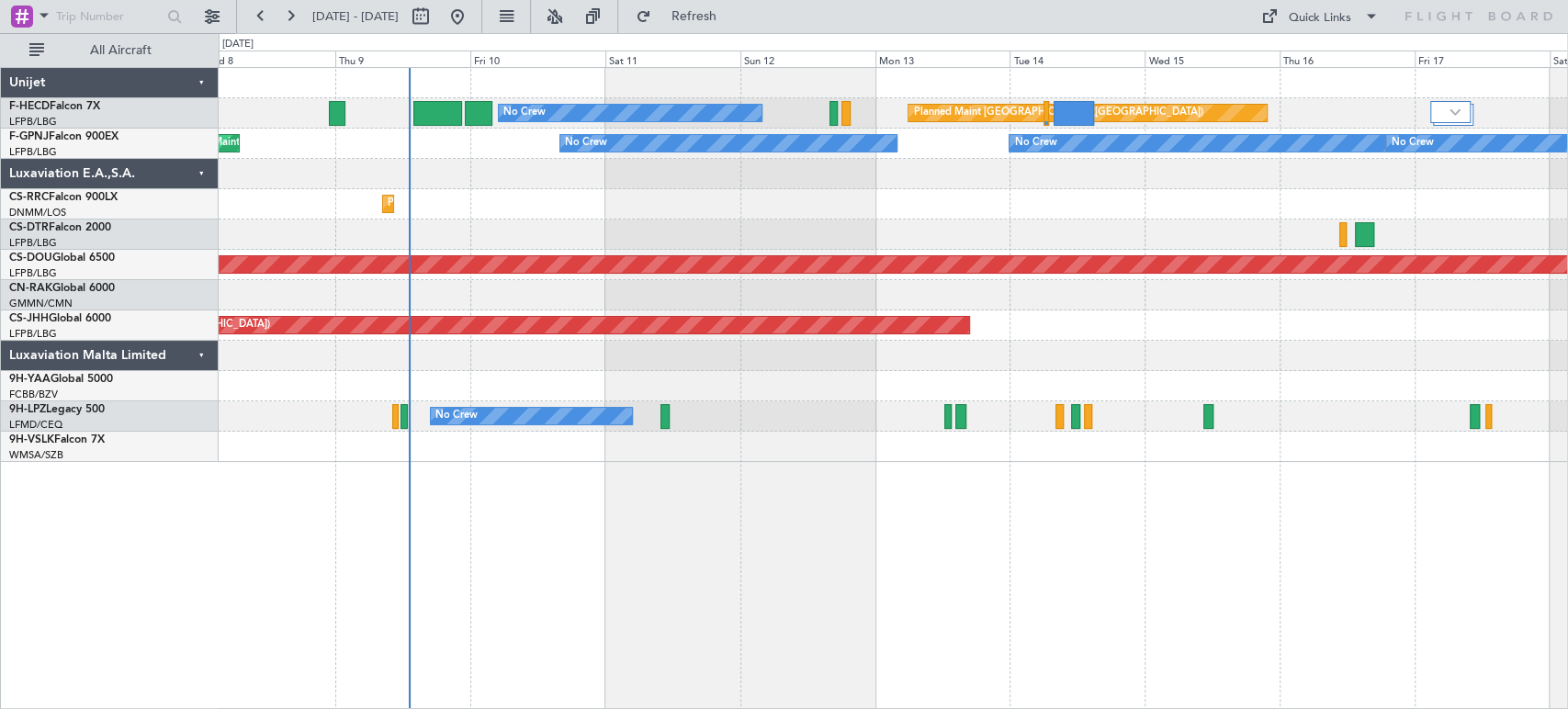
click at [825, 301] on div at bounding box center [892, 296] width 1348 height 31
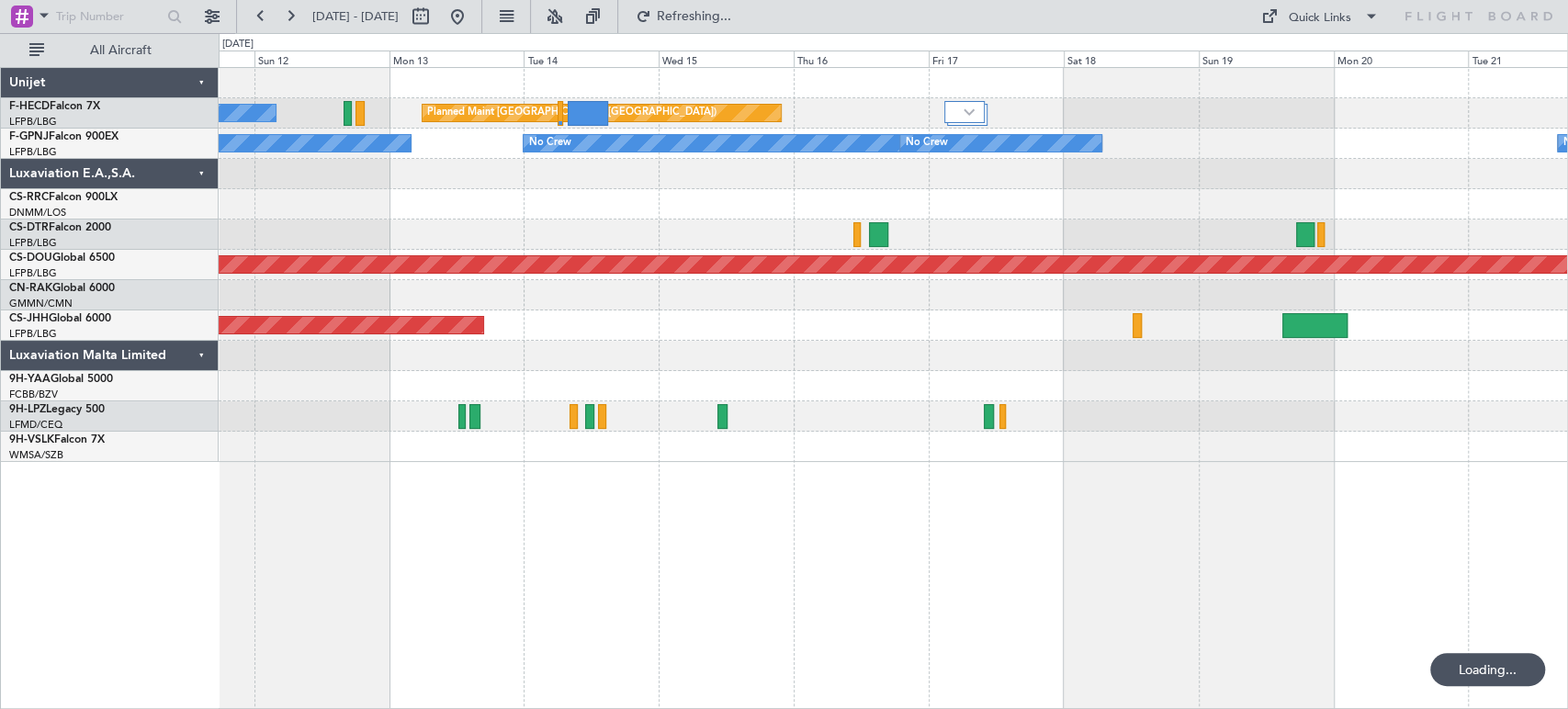
click at [618, 278] on div "Planned Maint Paris (Le Bourget) No Crew No Crew No Crew No Crew No Crew Planne…" at bounding box center [892, 264] width 1348 height 394
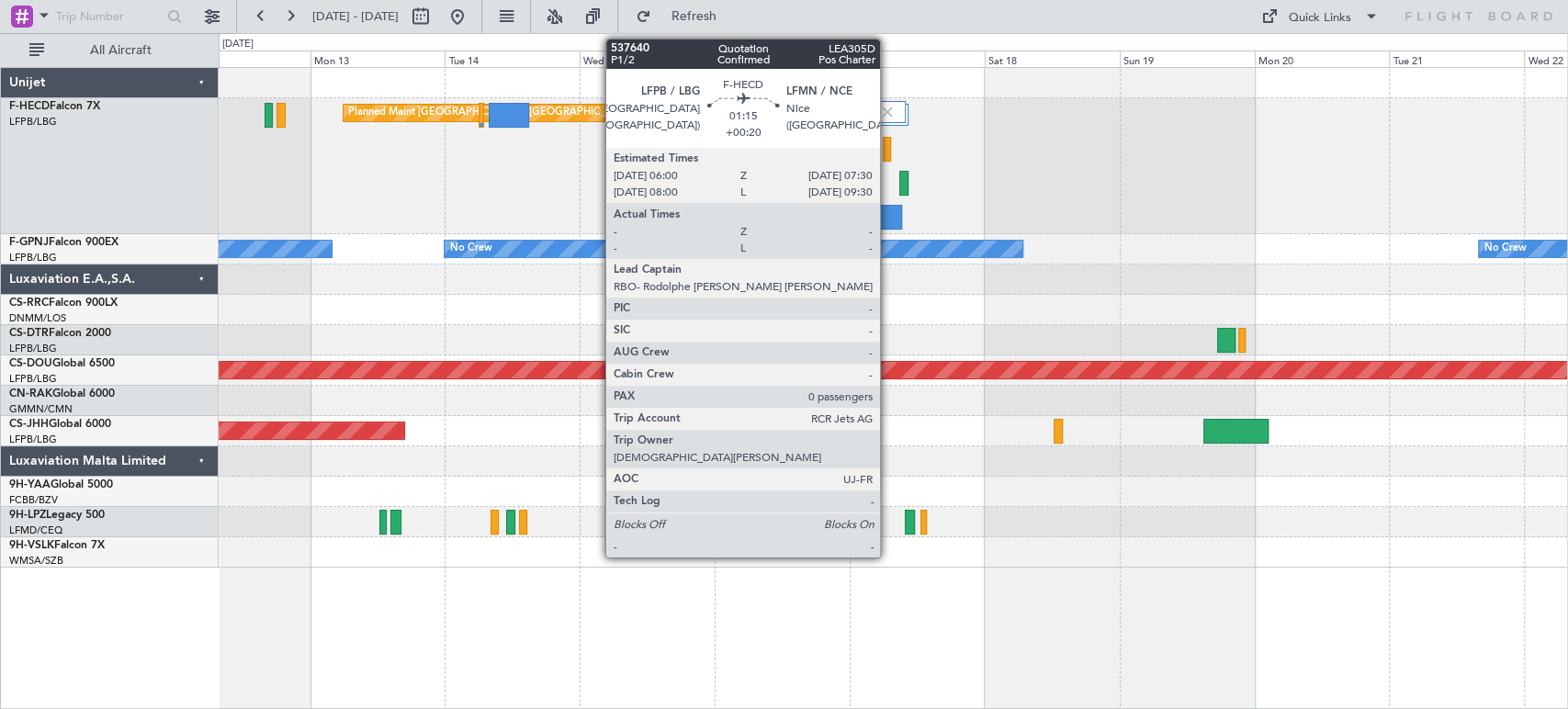
click at [889, 158] on div at bounding box center [888, 149] width 10 height 25
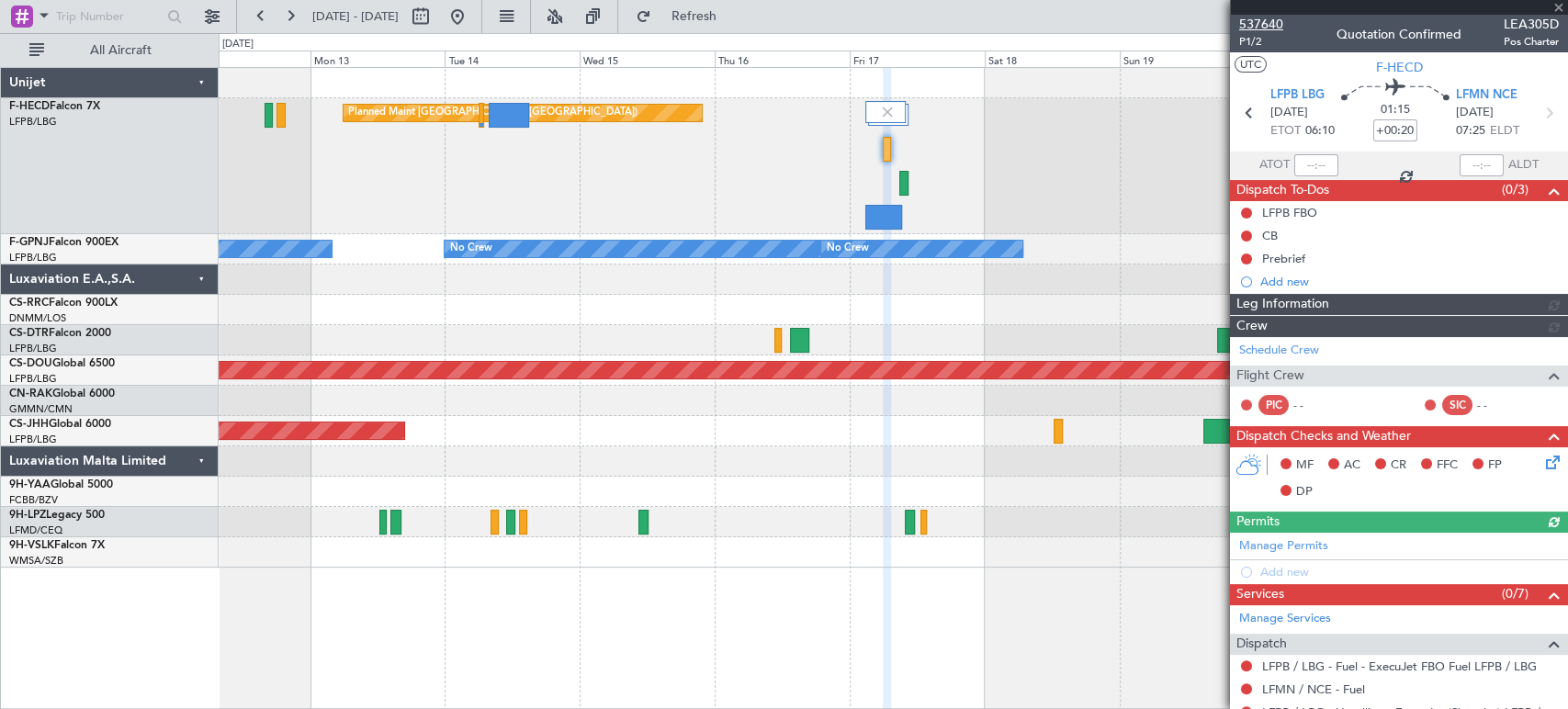
click at [1257, 15] on span "537640" at bounding box center [1261, 24] width 44 height 19
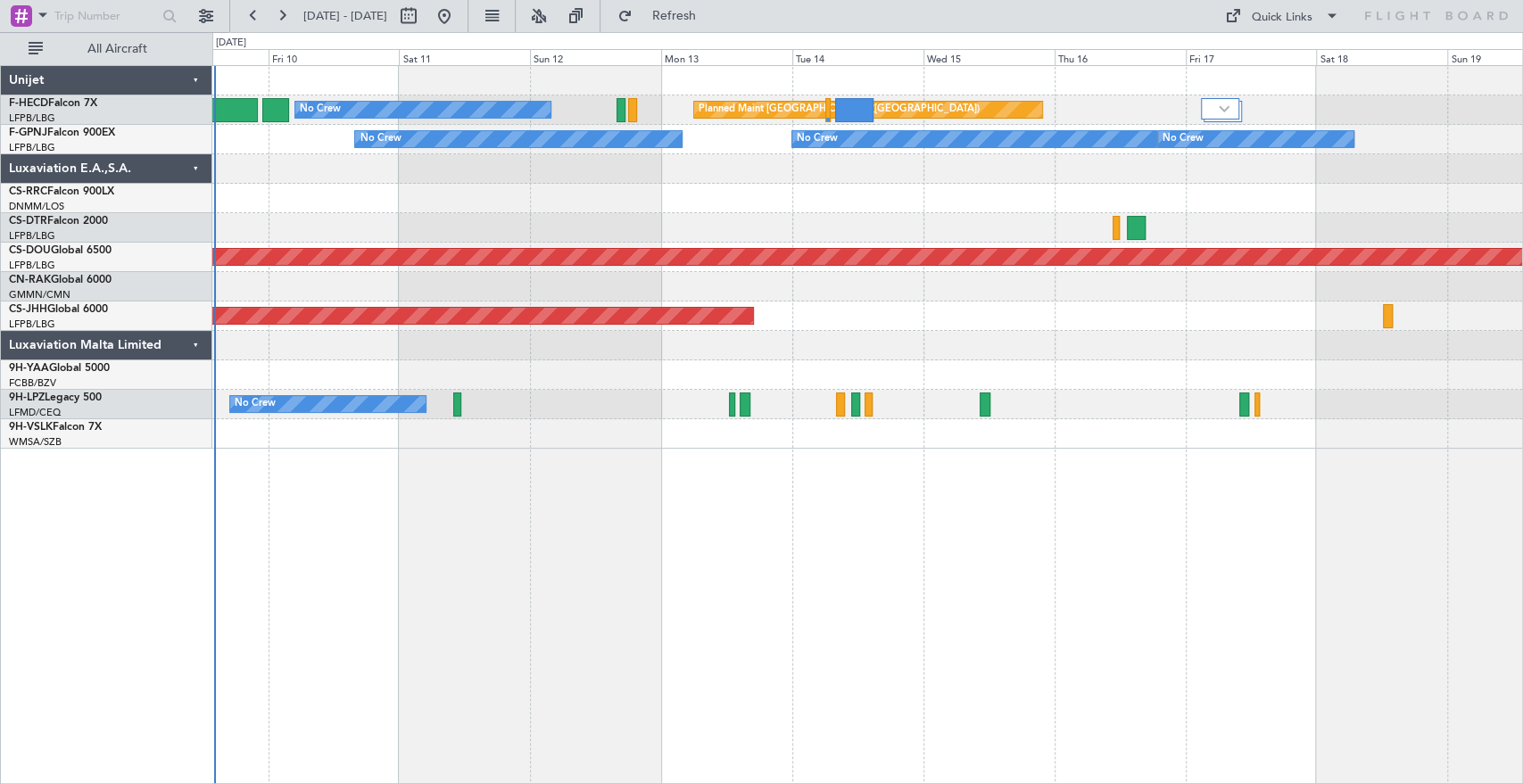
click at [783, 241] on div "No Crew Planned Maint [GEOGRAPHIC_DATA] ([GEOGRAPHIC_DATA]) No Crew No Crew No …" at bounding box center [867, 257] width 1310 height 383
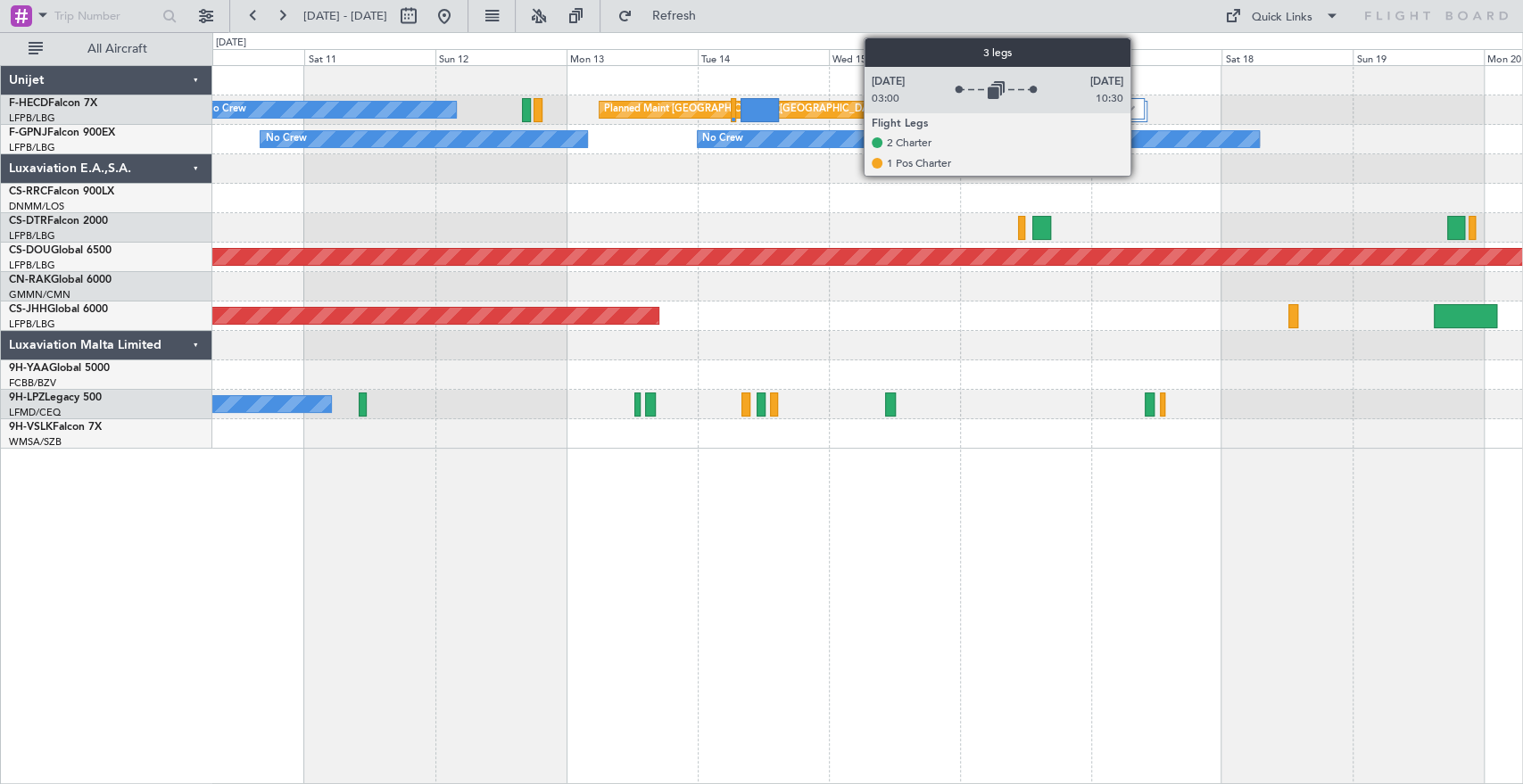
click at [1137, 103] on div at bounding box center [1124, 108] width 38 height 21
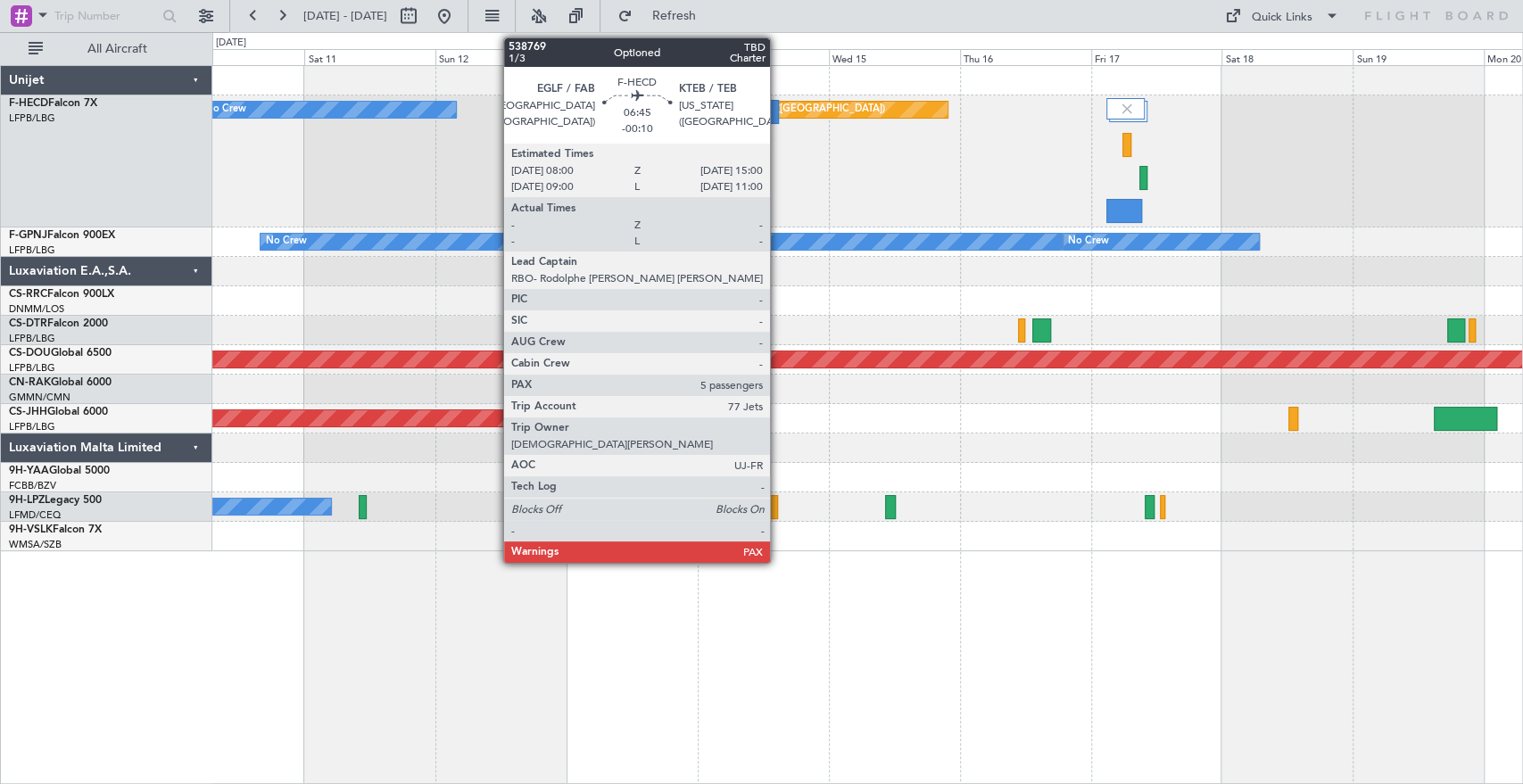
click at [778, 112] on div at bounding box center [759, 112] width 38 height 24
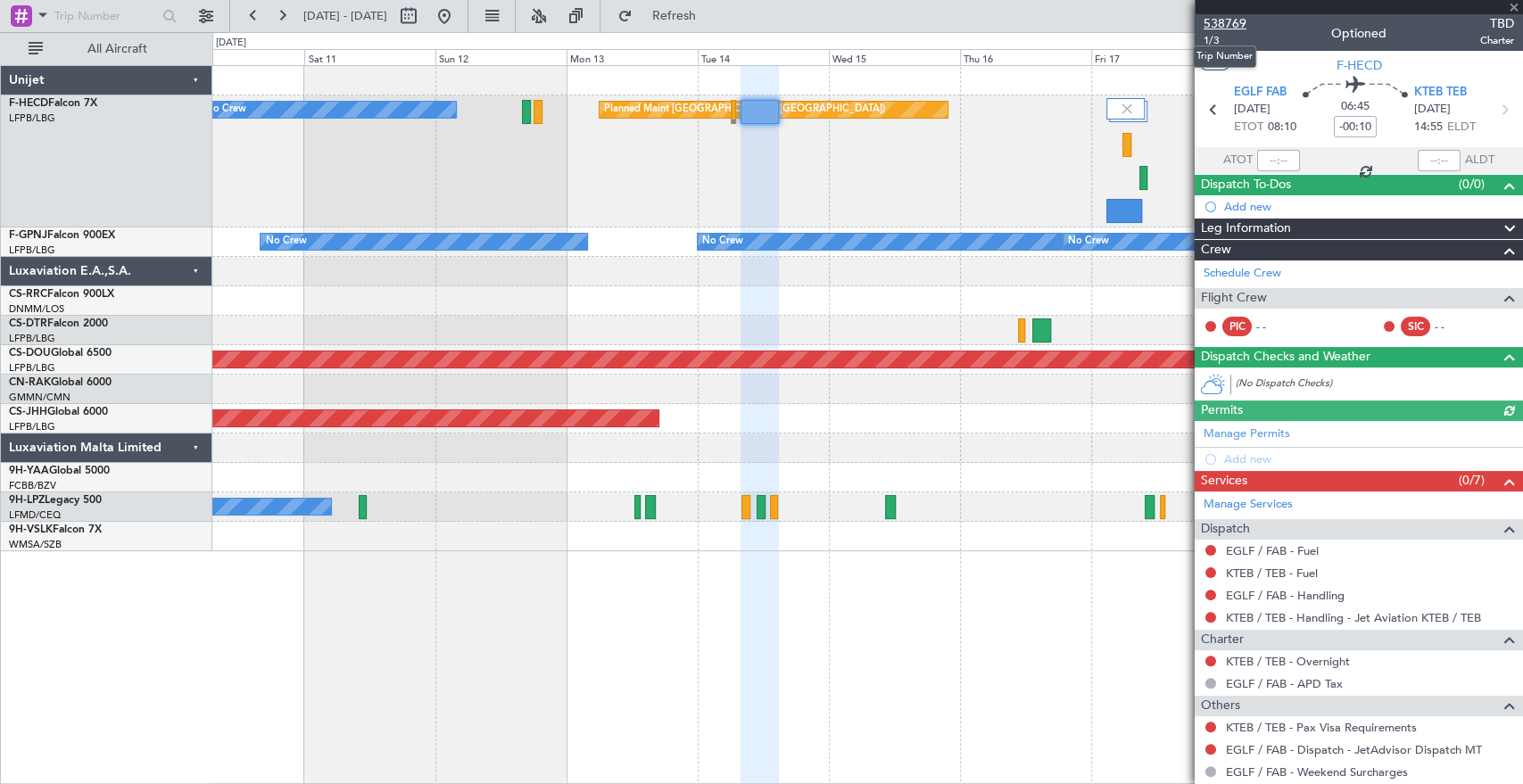
click at [1232, 18] on span "538769" at bounding box center [1225, 23] width 43 height 19
